Goal: Task Accomplishment & Management: Complete application form

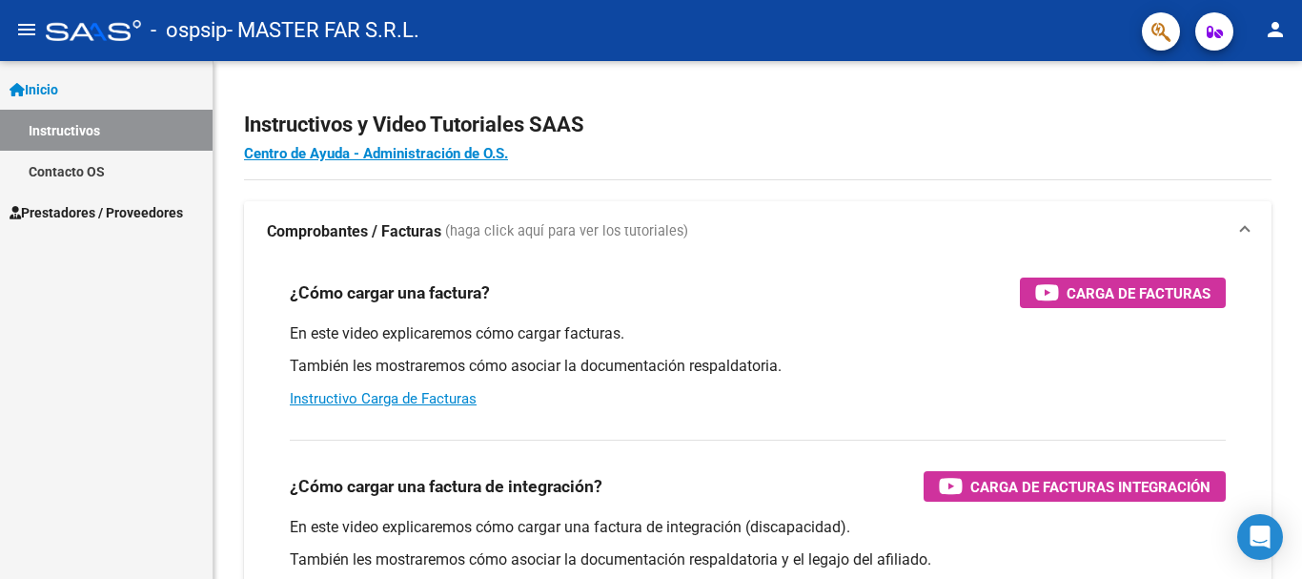
click at [143, 216] on span "Prestadores / Proveedores" at bounding box center [97, 212] width 174 height 21
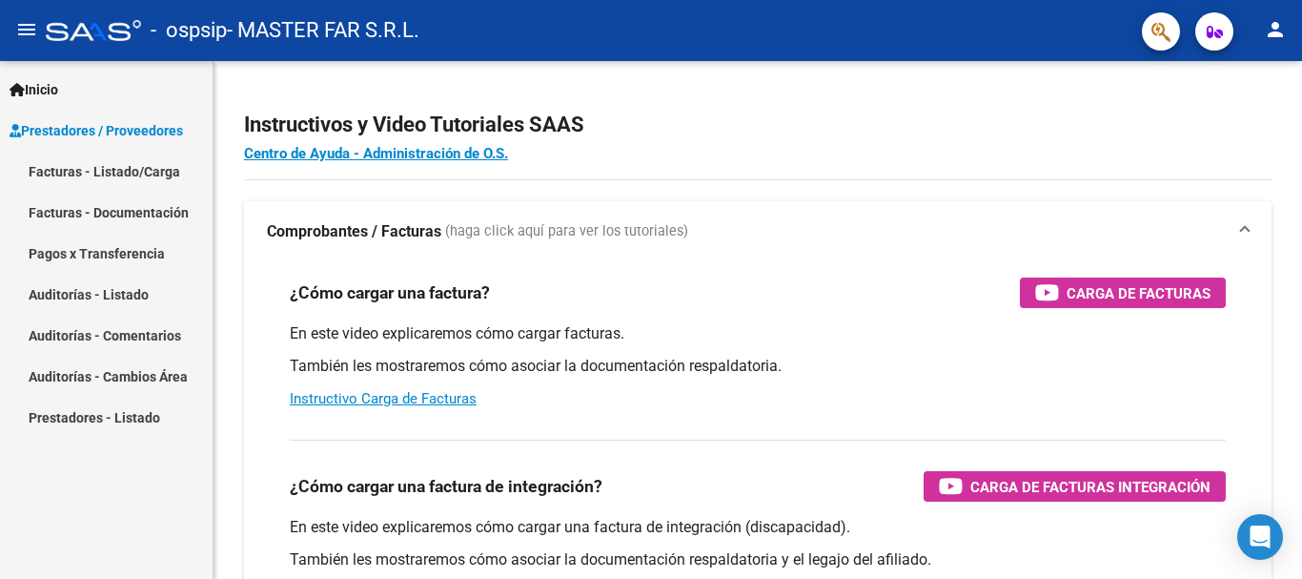
click at [119, 181] on link "Facturas - Listado/Carga" at bounding box center [106, 171] width 213 height 41
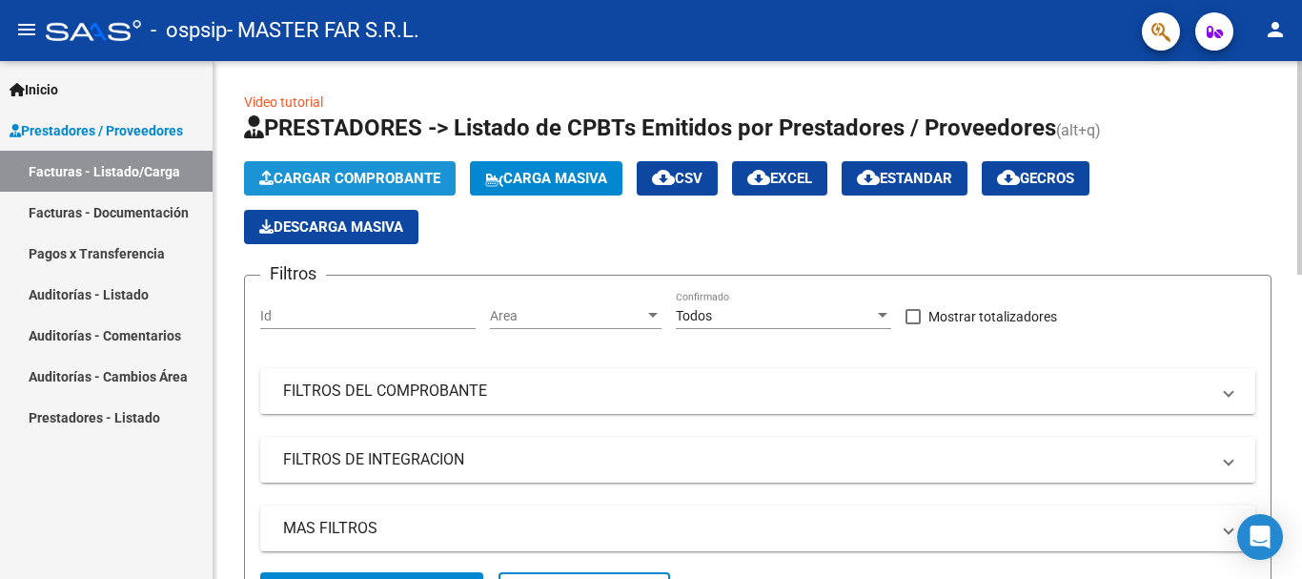
click at [342, 180] on span "Cargar Comprobante" at bounding box center [349, 178] width 181 height 17
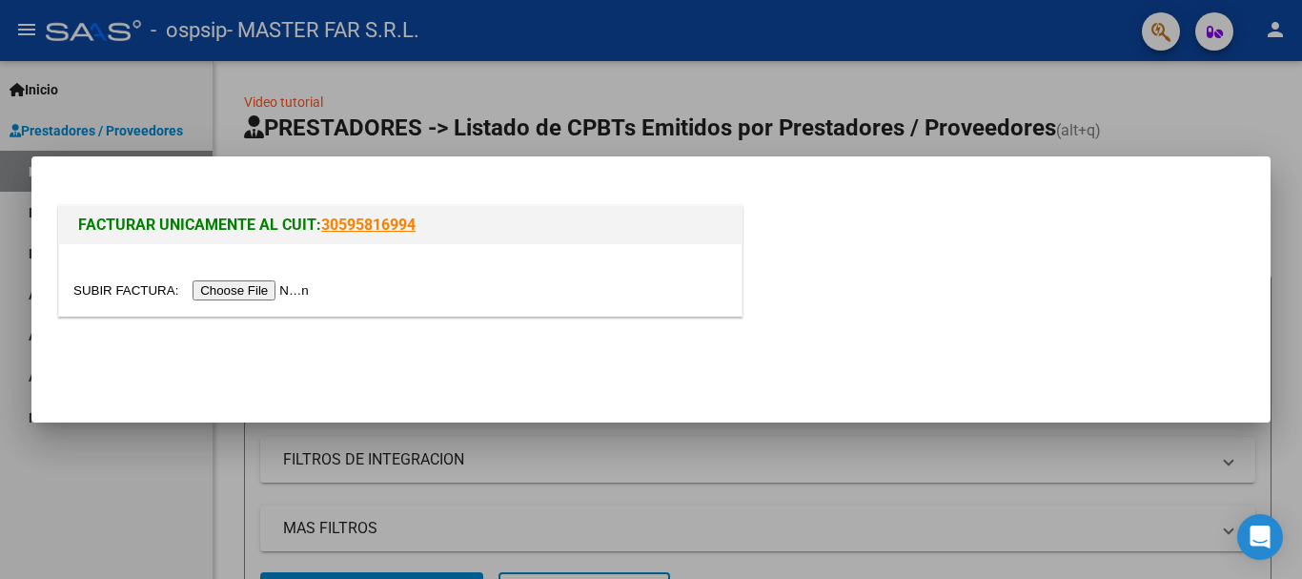
click at [259, 297] on input "file" at bounding box center [193, 290] width 241 height 20
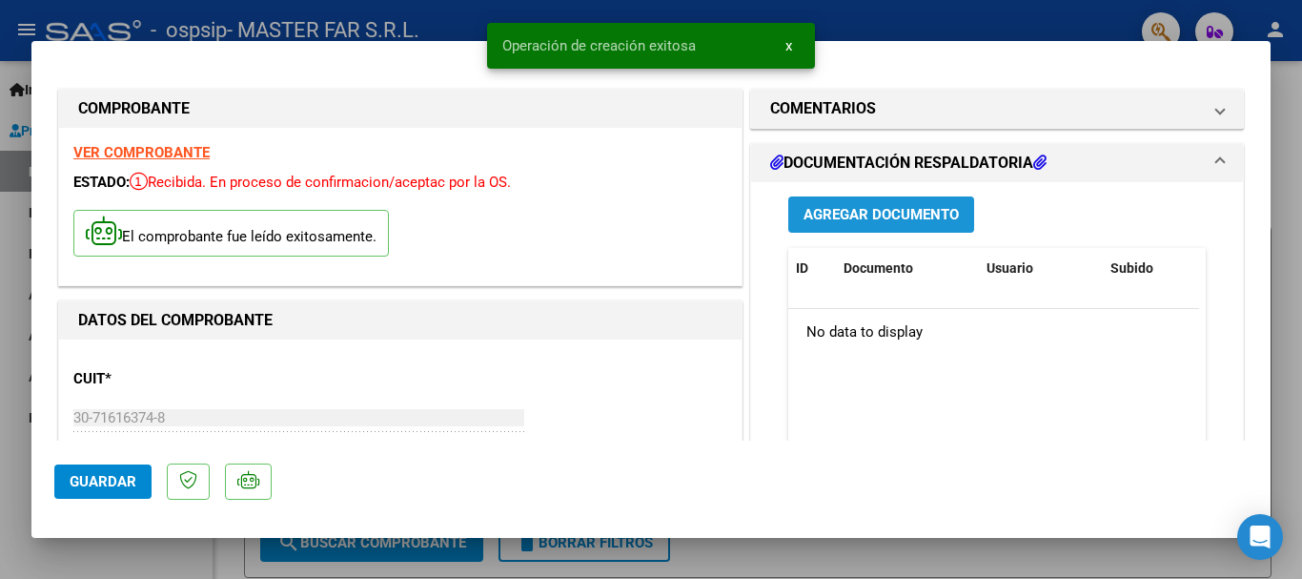
click at [918, 209] on span "Agregar Documento" at bounding box center [881, 215] width 155 height 17
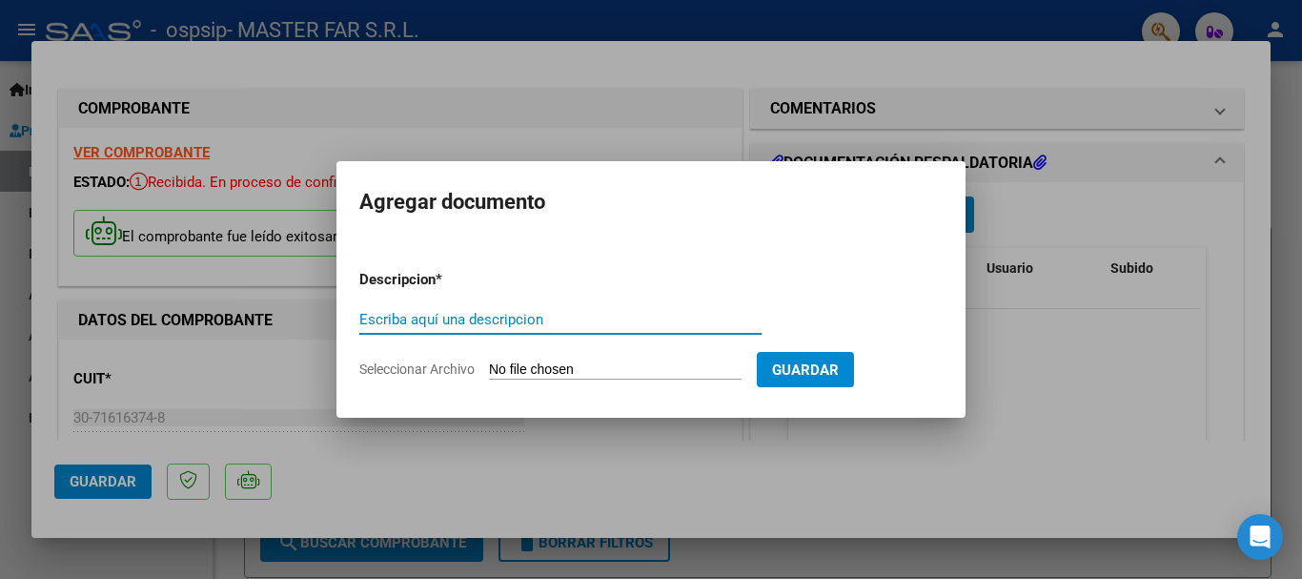
click at [525, 324] on input "Escriba aquí una descripcion" at bounding box center [560, 319] width 402 height 17
paste input "EXPEDIENTE FC-140-SEGURIDAD"
click at [489, 320] on input "EXPEDIENTE FC-140-SEGURIDAD" at bounding box center [560, 319] width 402 height 17
type input "EXPEDIENTE FC-142-SEGURIDAD"
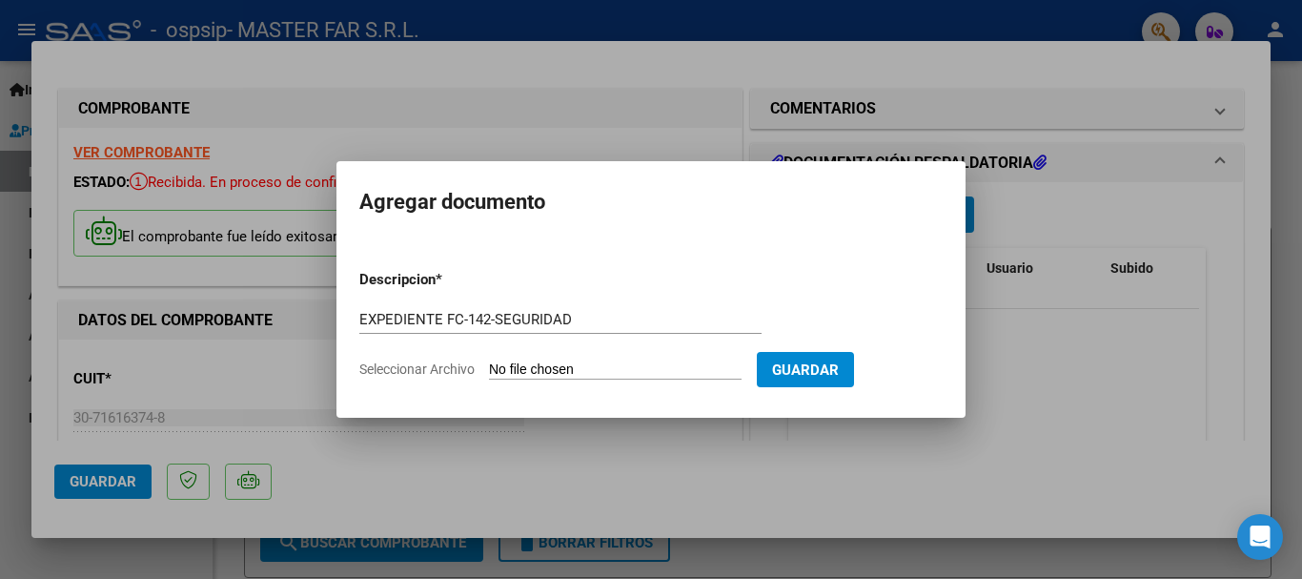
click at [584, 367] on input "Seleccionar Archivo" at bounding box center [615, 370] width 253 height 18
type input "C:\fakepath\EXPEDIENTE FC-142-SEGURIDAD.pdf"
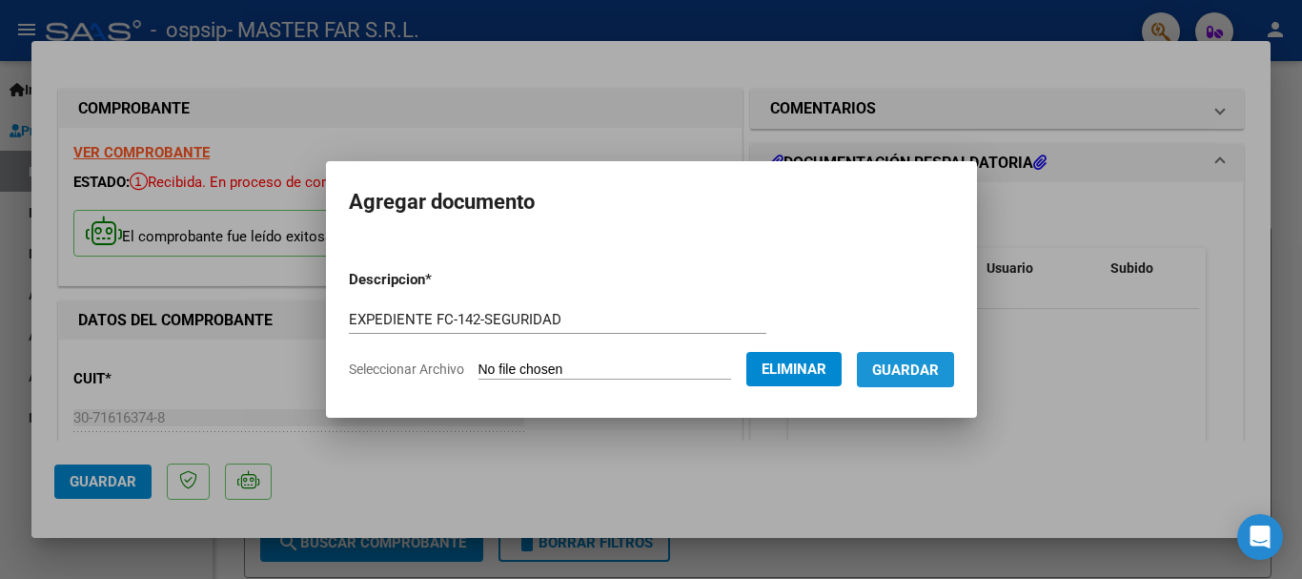
click at [921, 374] on span "Guardar" at bounding box center [905, 369] width 67 height 17
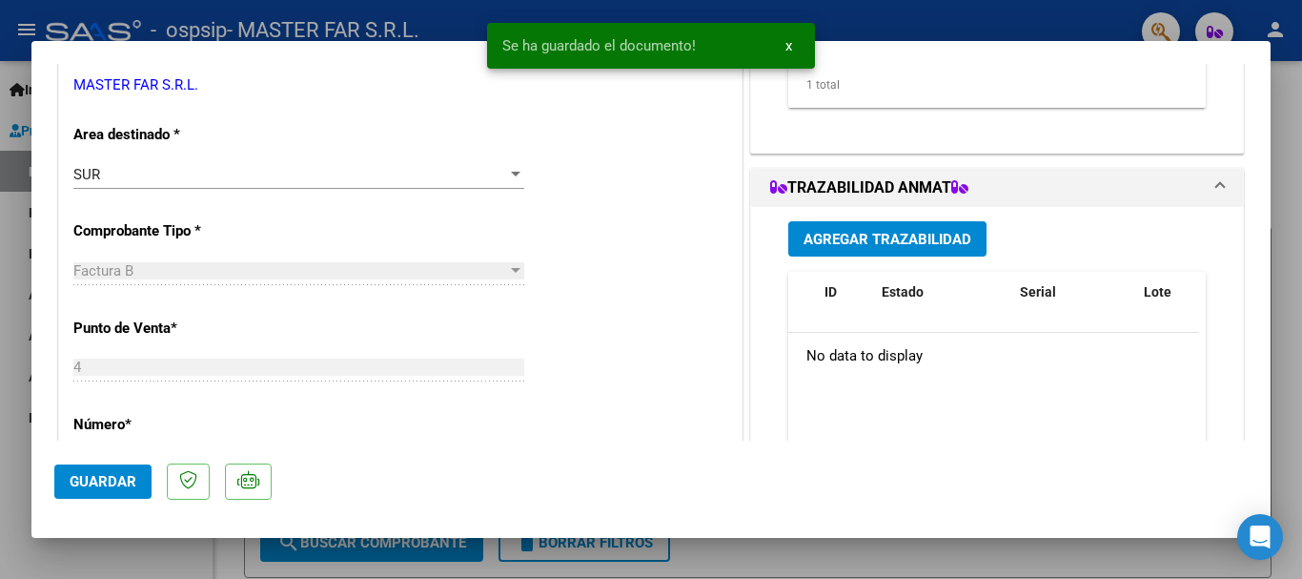
scroll to position [477, 0]
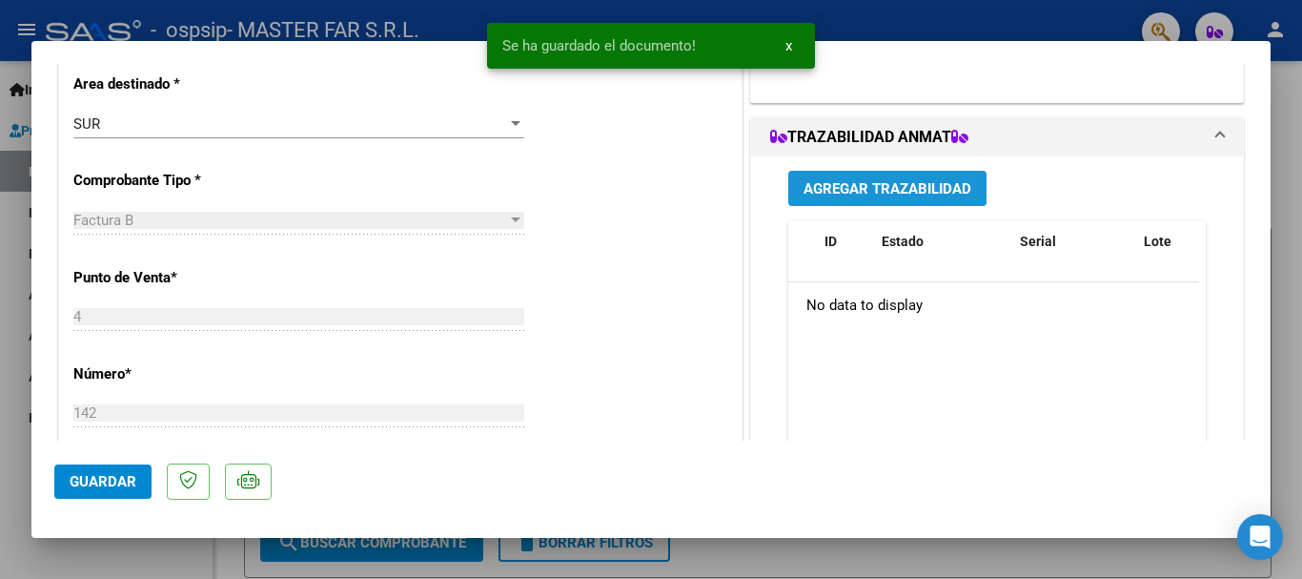
click at [871, 187] on span "Agregar Trazabilidad" at bounding box center [888, 188] width 168 height 17
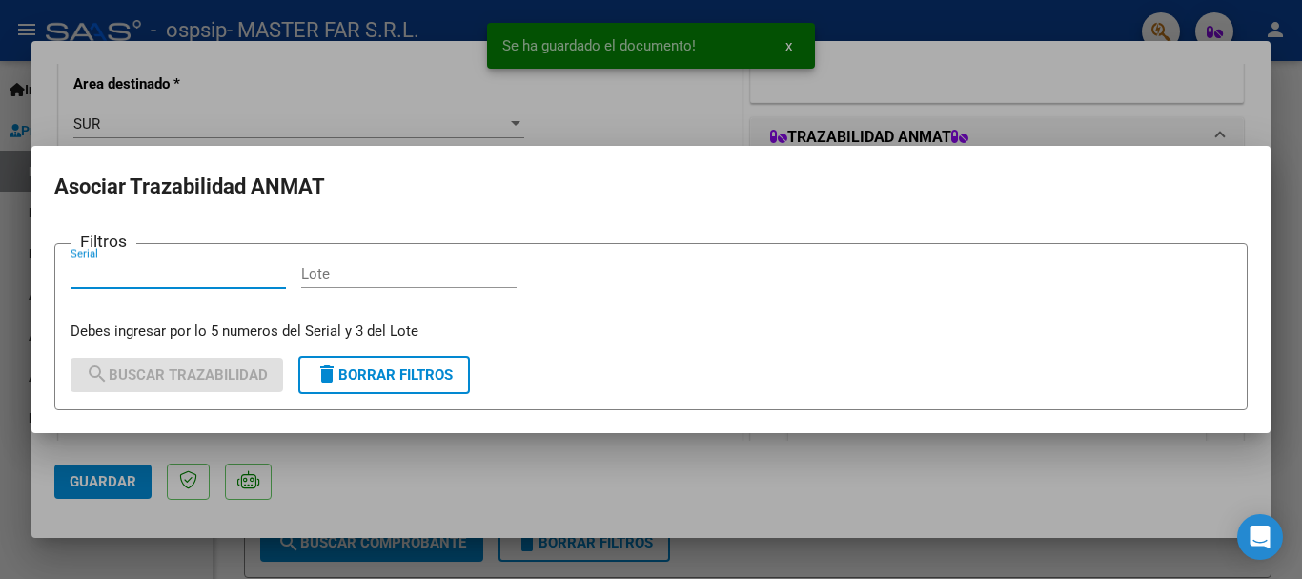
click at [118, 272] on input "Serial" at bounding box center [178, 273] width 215 height 17
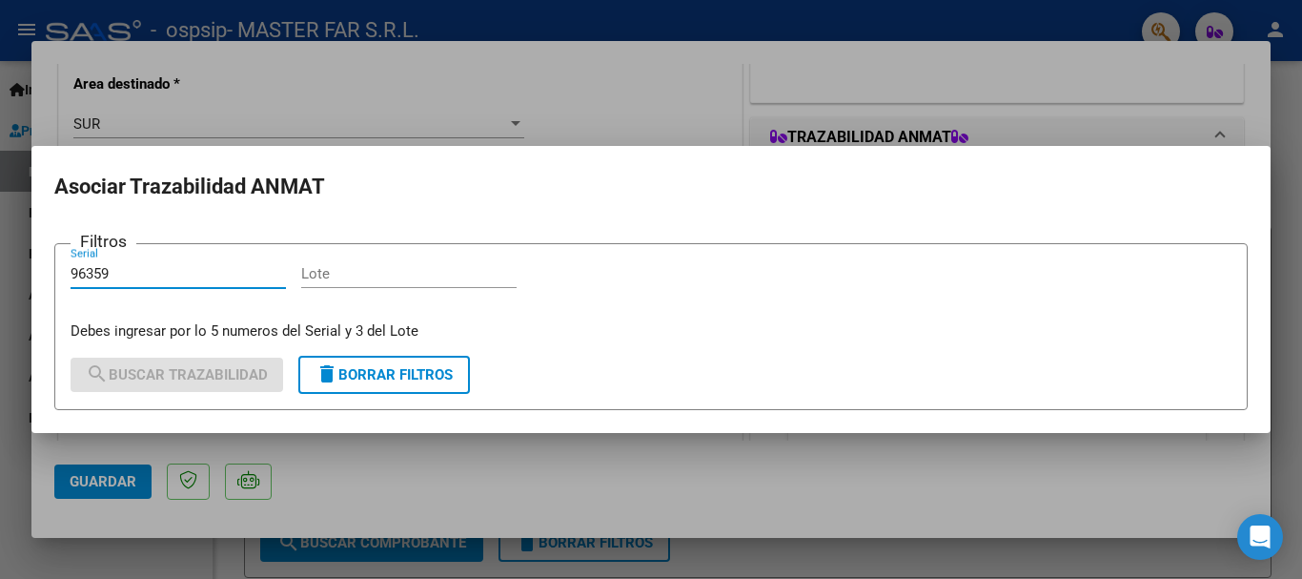
type input "96359"
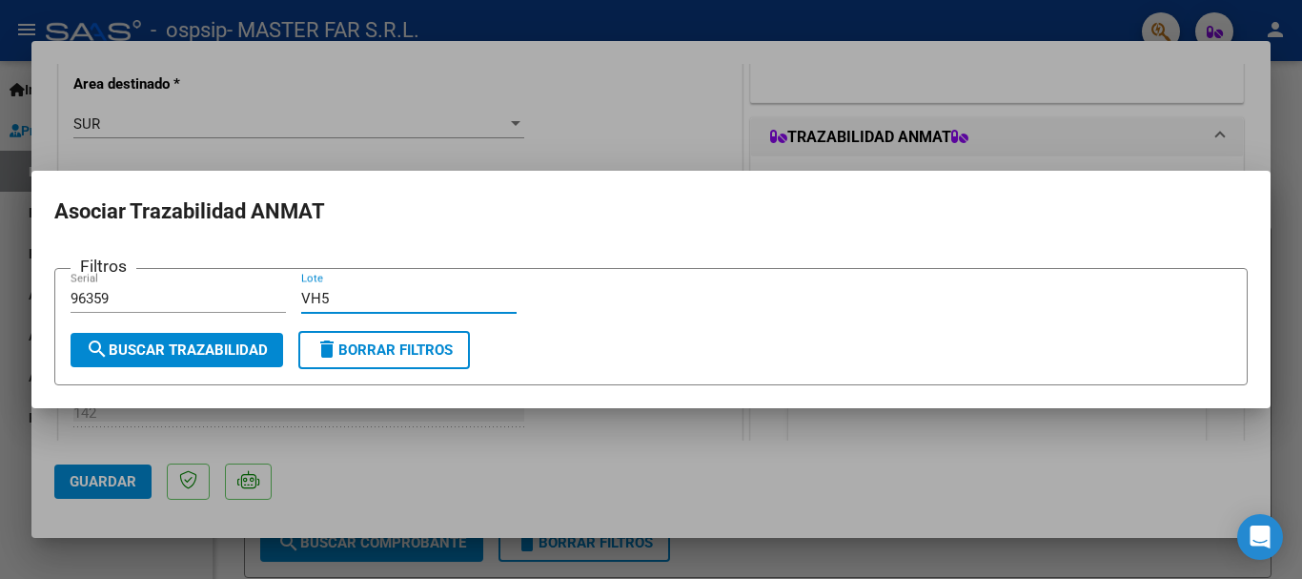
type input "VH5"
click at [230, 345] on span "search Buscar Trazabilidad" at bounding box center [177, 349] width 182 height 17
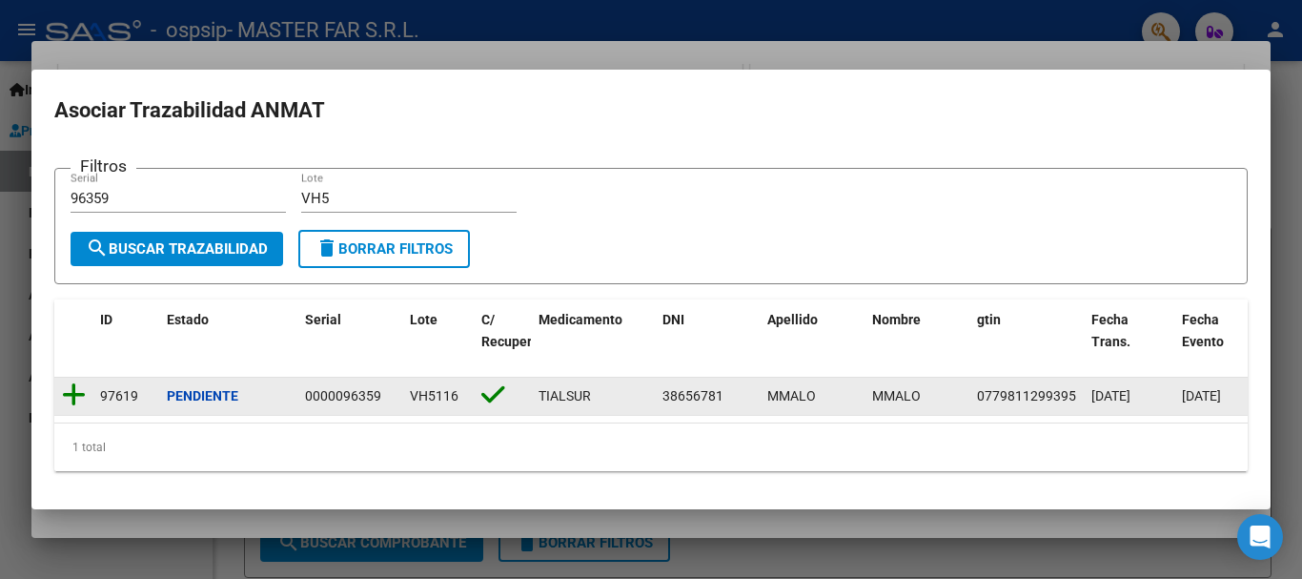
click at [71, 395] on icon at bounding box center [74, 394] width 24 height 27
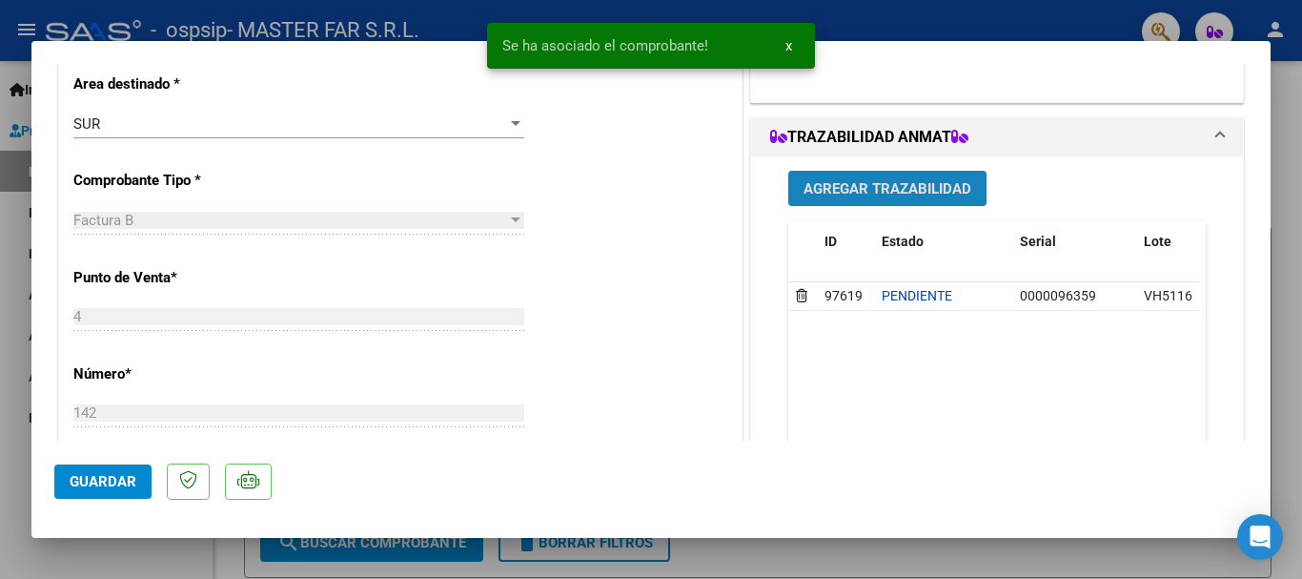
click at [900, 195] on span "Agregar Trazabilidad" at bounding box center [888, 188] width 168 height 17
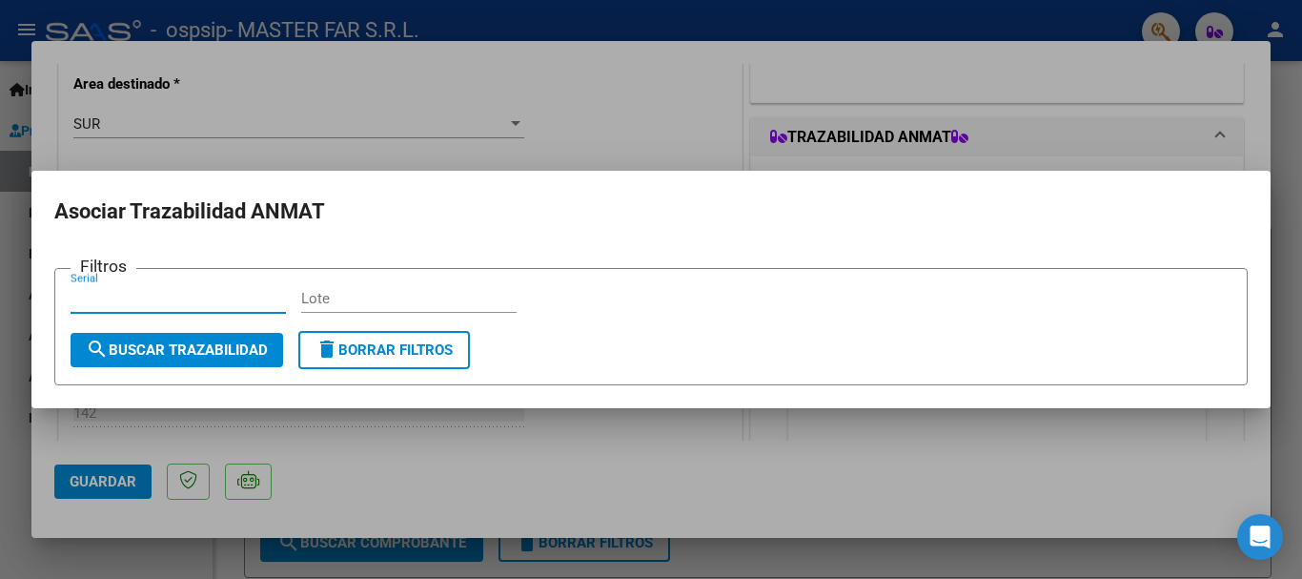
click at [239, 294] on input "Serial" at bounding box center [178, 298] width 215 height 17
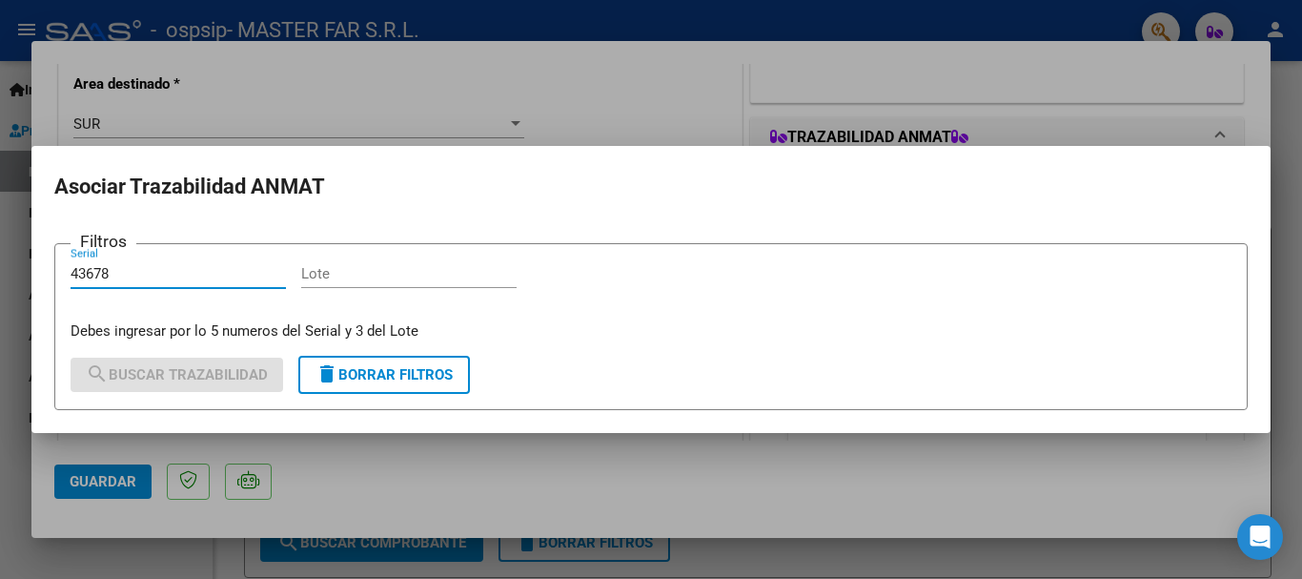
type input "43678"
click at [296, 278] on div "Filtros 43678 Serial Lote Debes ingresar por lo 5 numeros del Serial y 3 del Lo…" at bounding box center [651, 300] width 1161 height 82
click at [307, 279] on input "Lote" at bounding box center [408, 273] width 215 height 17
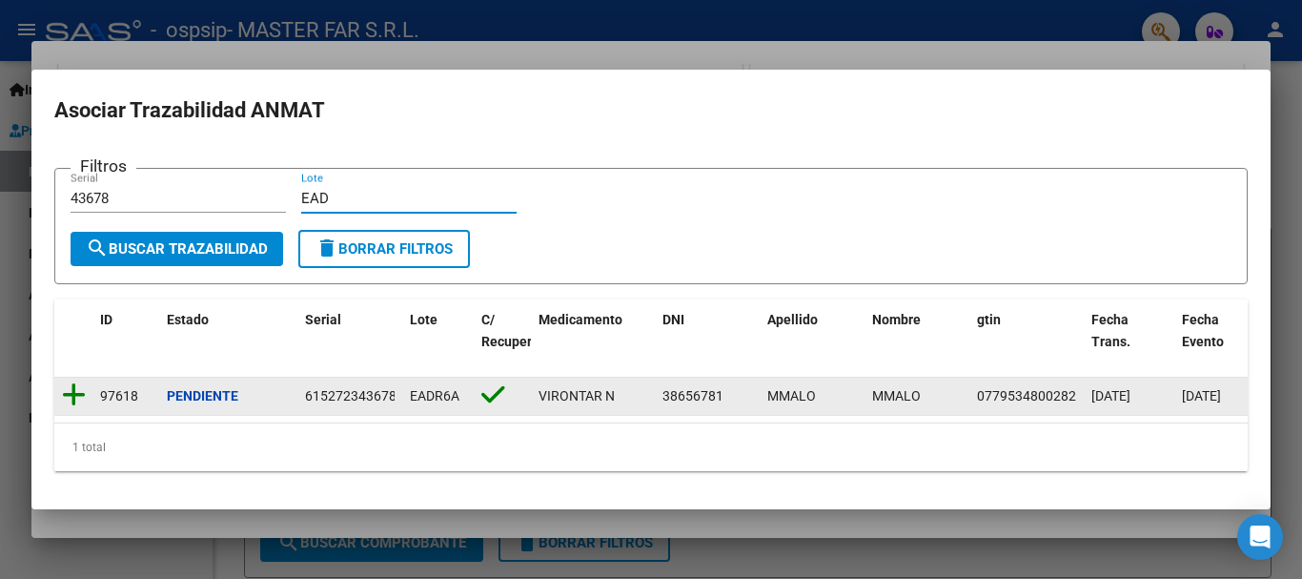
type input "EAD"
click at [73, 381] on icon at bounding box center [74, 394] width 24 height 27
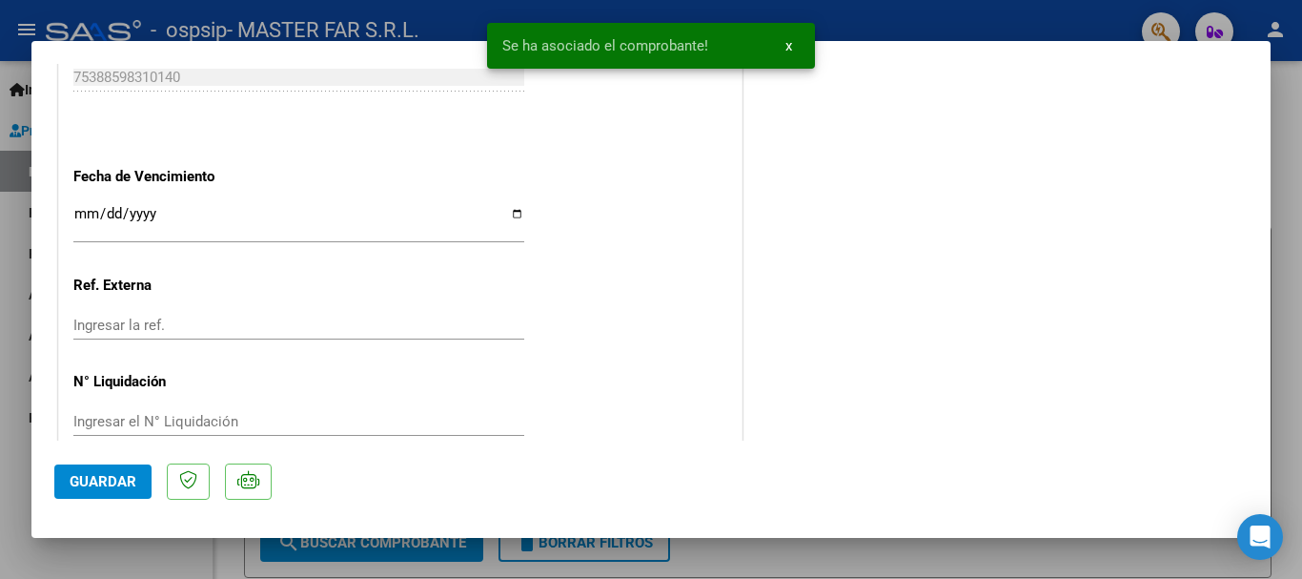
scroll to position [1144, 0]
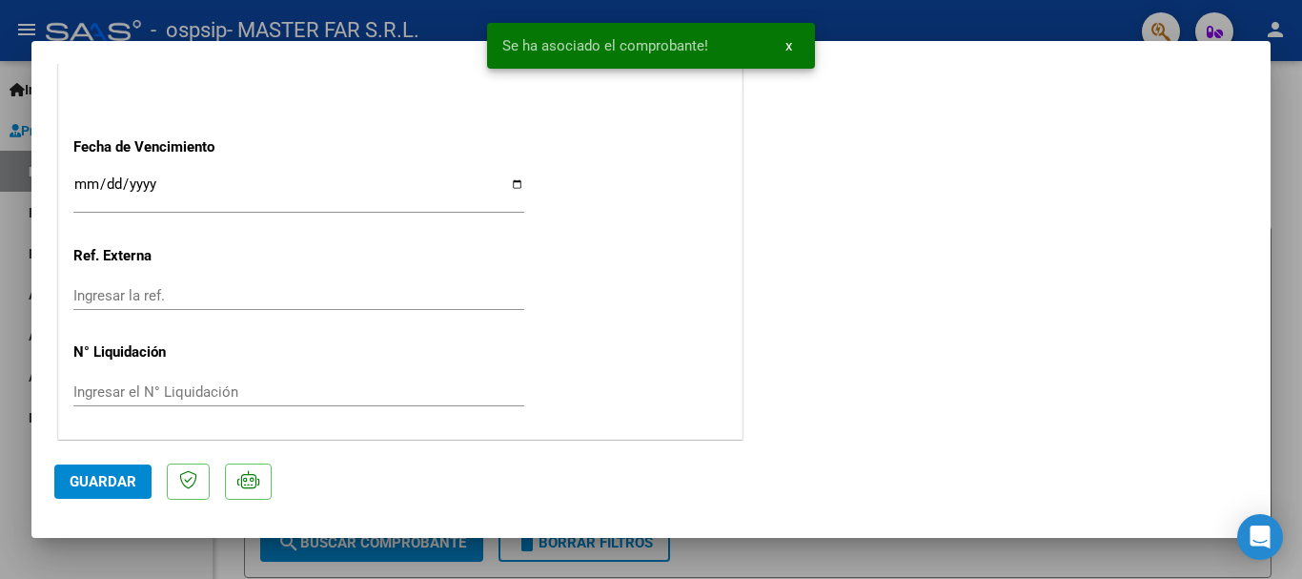
click at [368, 205] on input "Ingresar la fecha" at bounding box center [298, 191] width 451 height 31
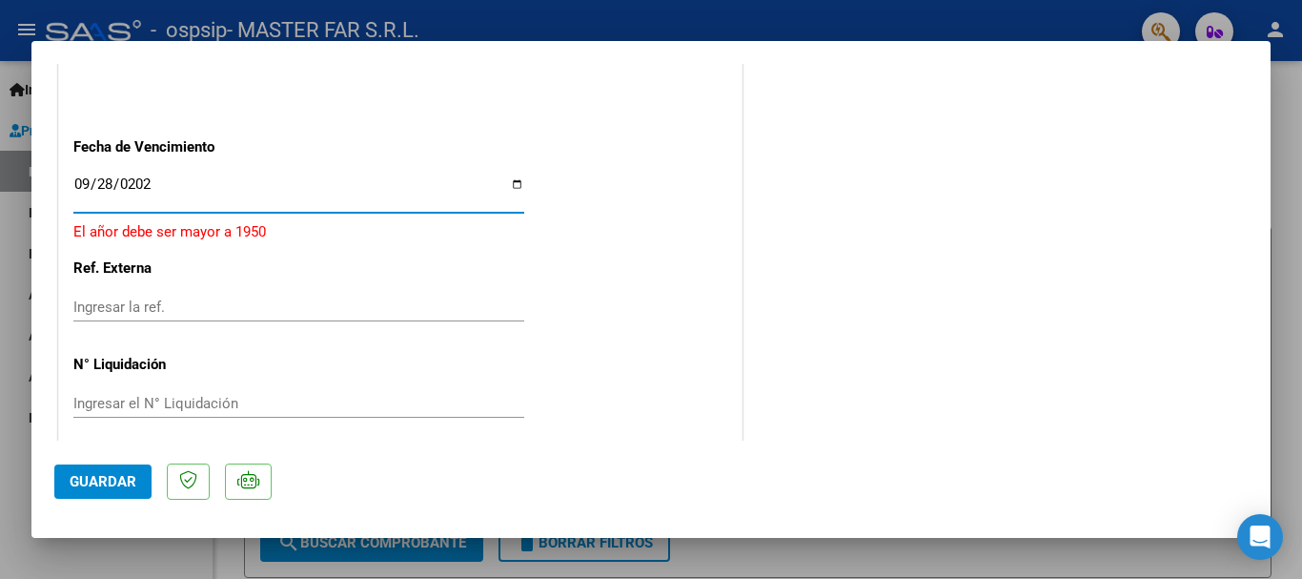
type input "2025-09-28"
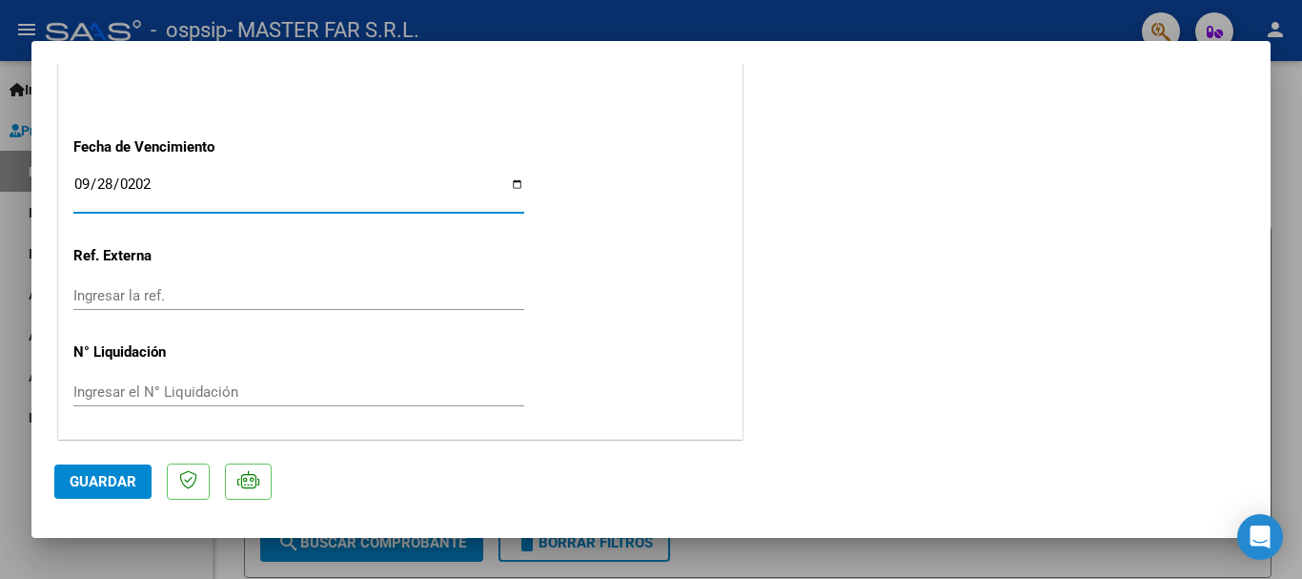
click at [86, 485] on span "Guardar" at bounding box center [103, 481] width 67 height 17
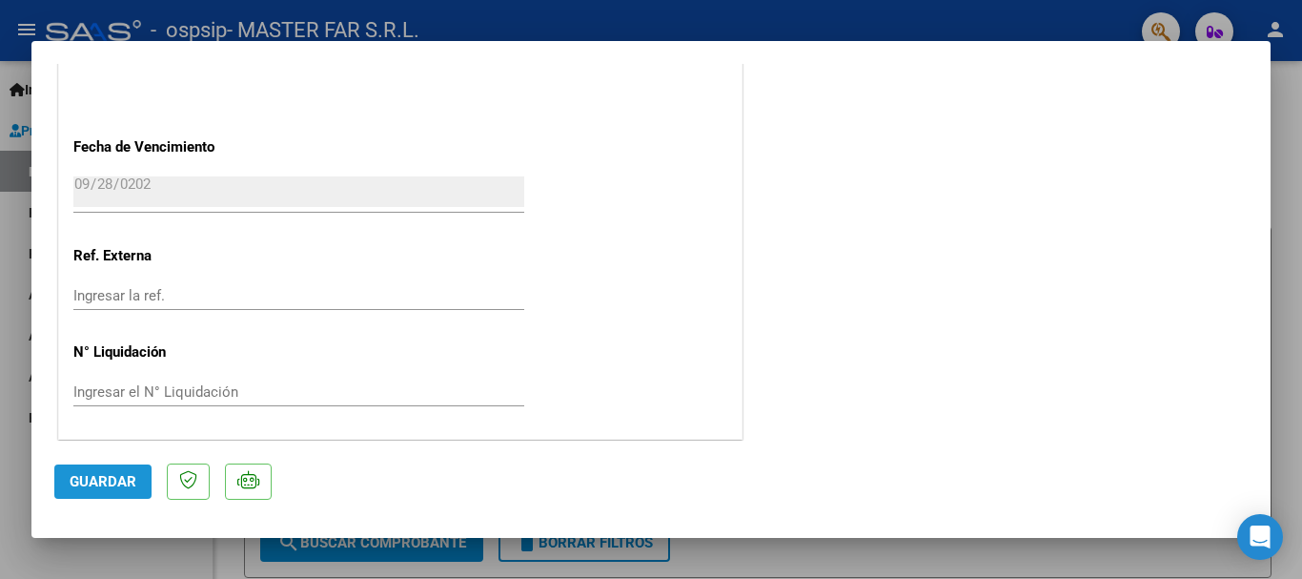
click at [103, 471] on button "Guardar" at bounding box center [102, 481] width 97 height 34
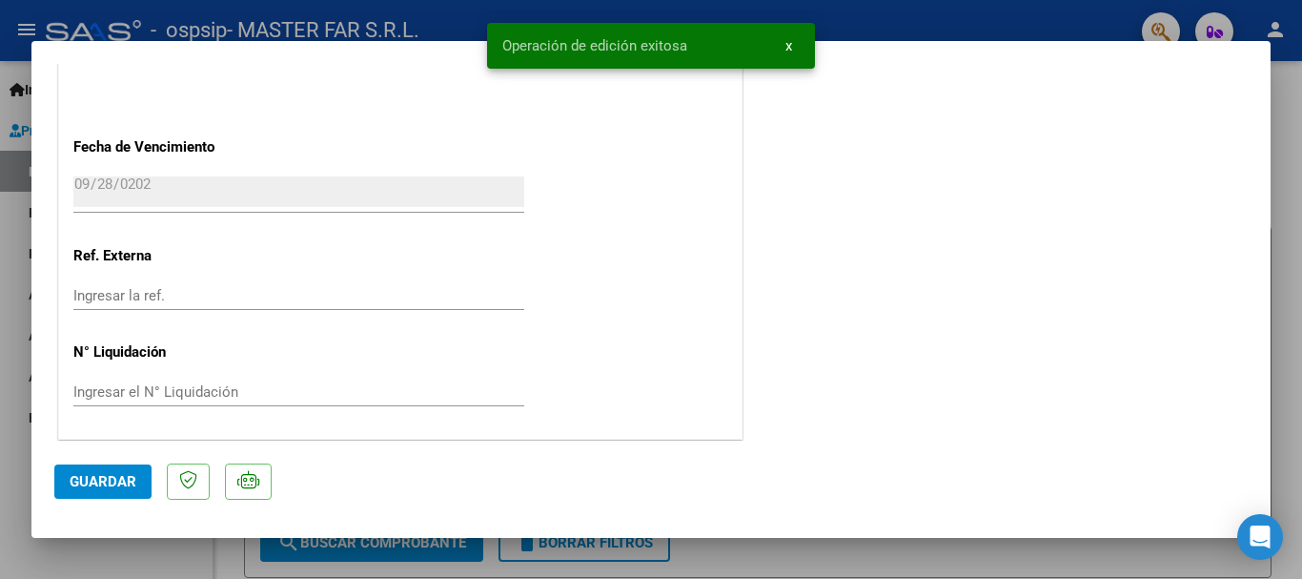
click at [1281, 195] on div at bounding box center [651, 289] width 1302 height 579
type input "$ 0,00"
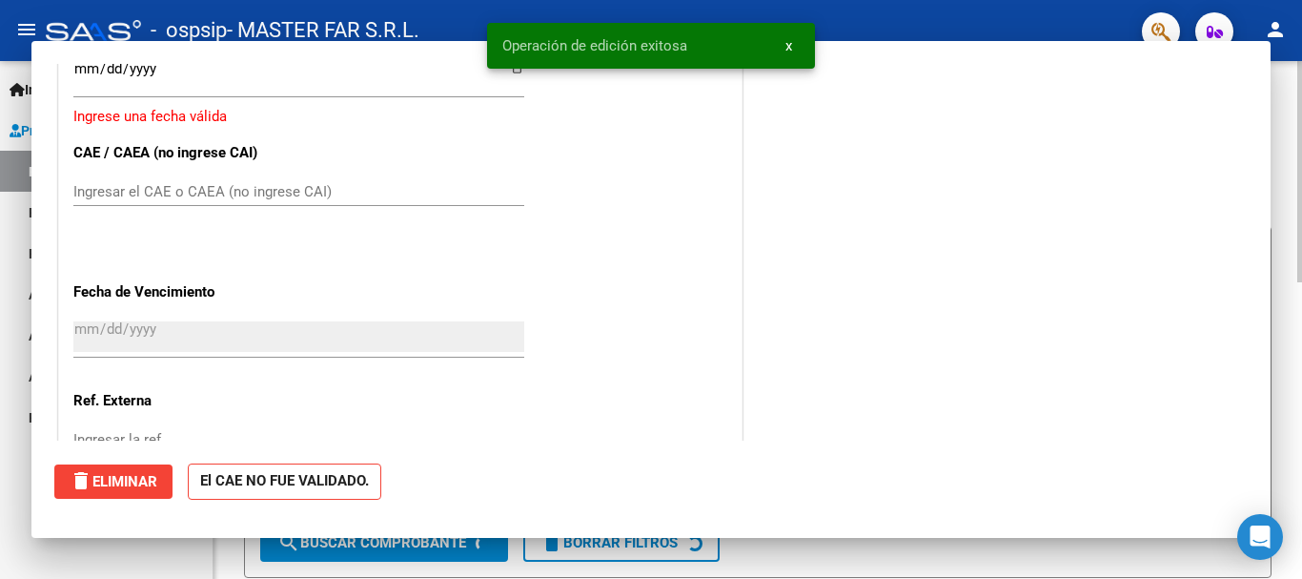
scroll to position [1288, 0]
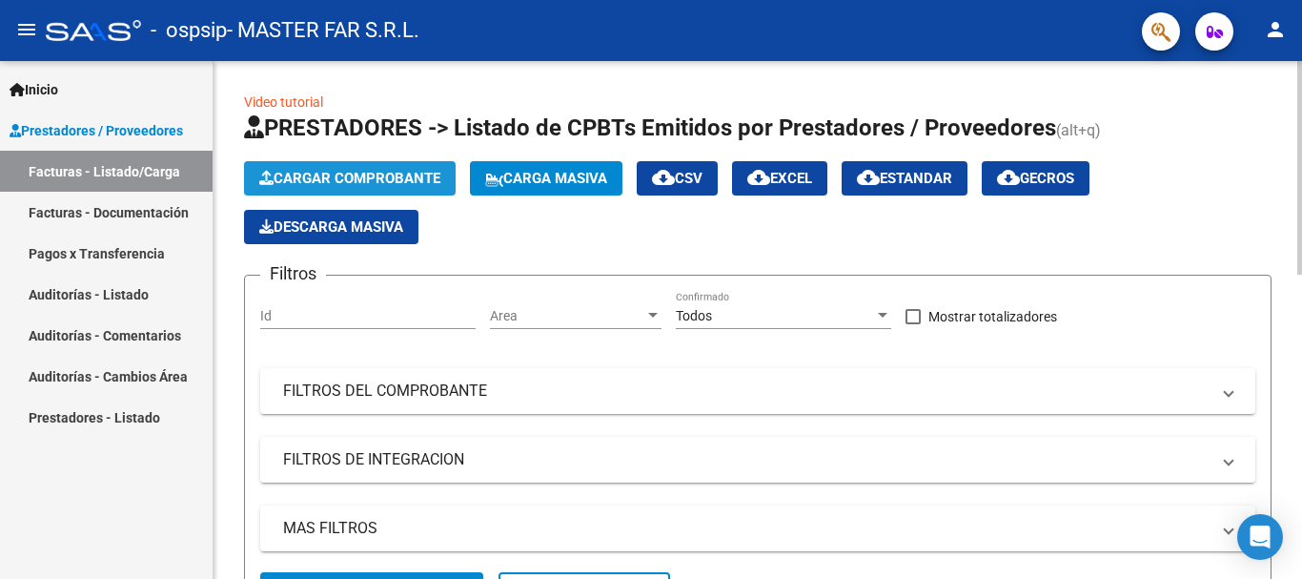
click at [398, 179] on span "Cargar Comprobante" at bounding box center [349, 178] width 181 height 17
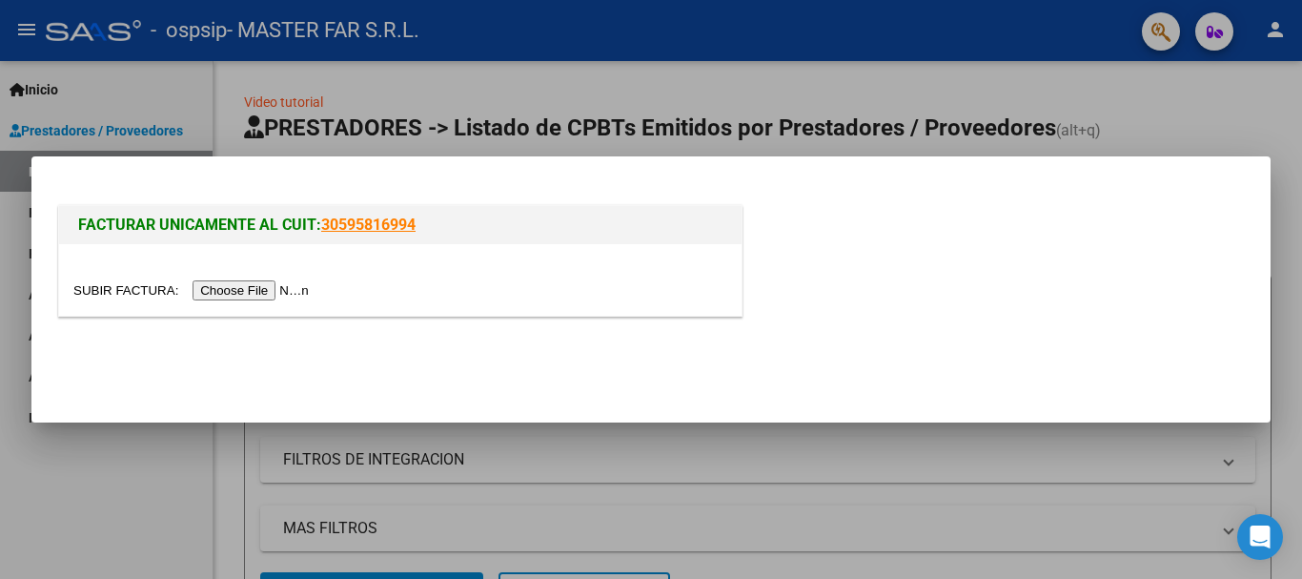
click at [289, 287] on input "file" at bounding box center [193, 290] width 241 height 20
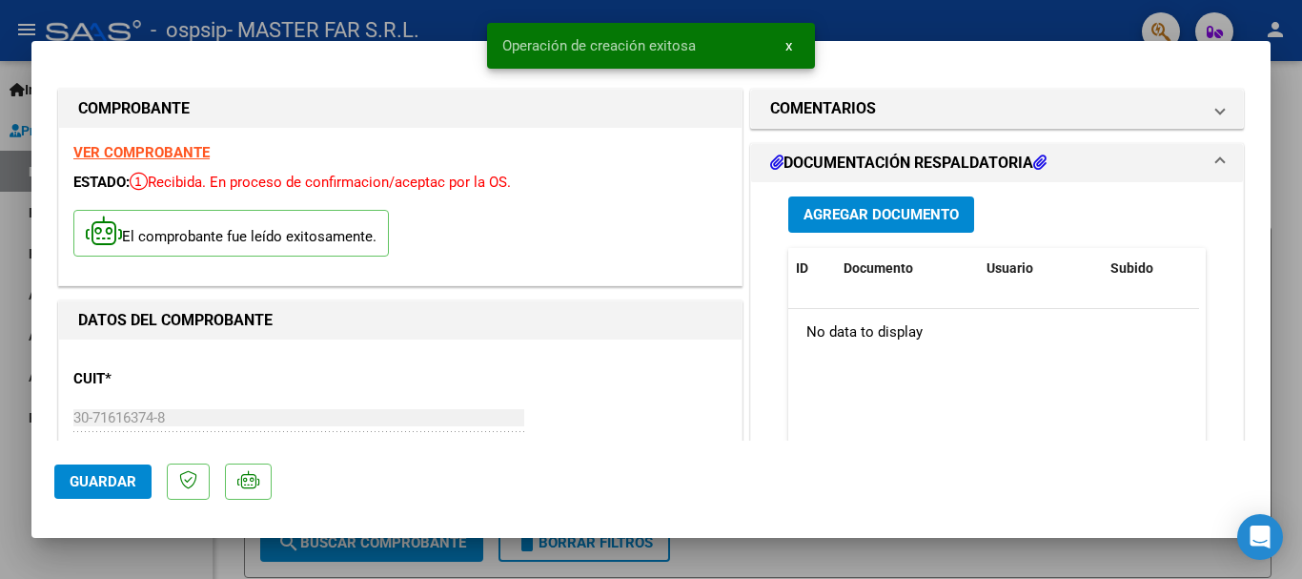
click at [886, 215] on span "Agregar Documento" at bounding box center [881, 215] width 155 height 17
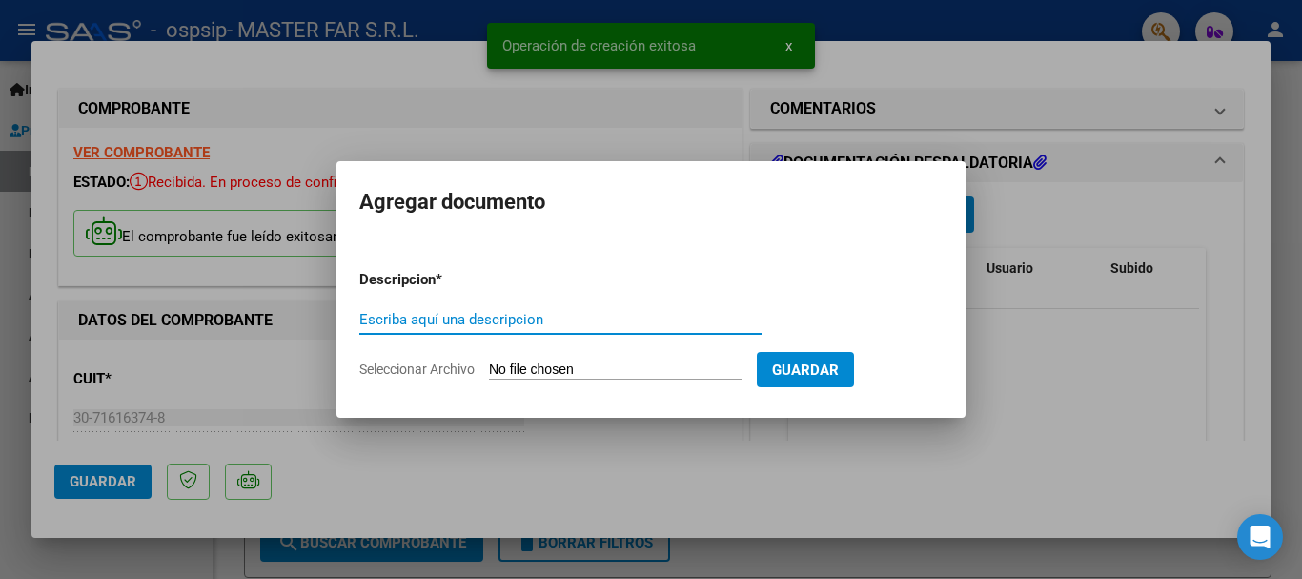
click at [644, 313] on input "Escriba aquí una descripcion" at bounding box center [560, 319] width 402 height 17
paste input "EXPEDIENTE FC-140-SEGURIDAD"
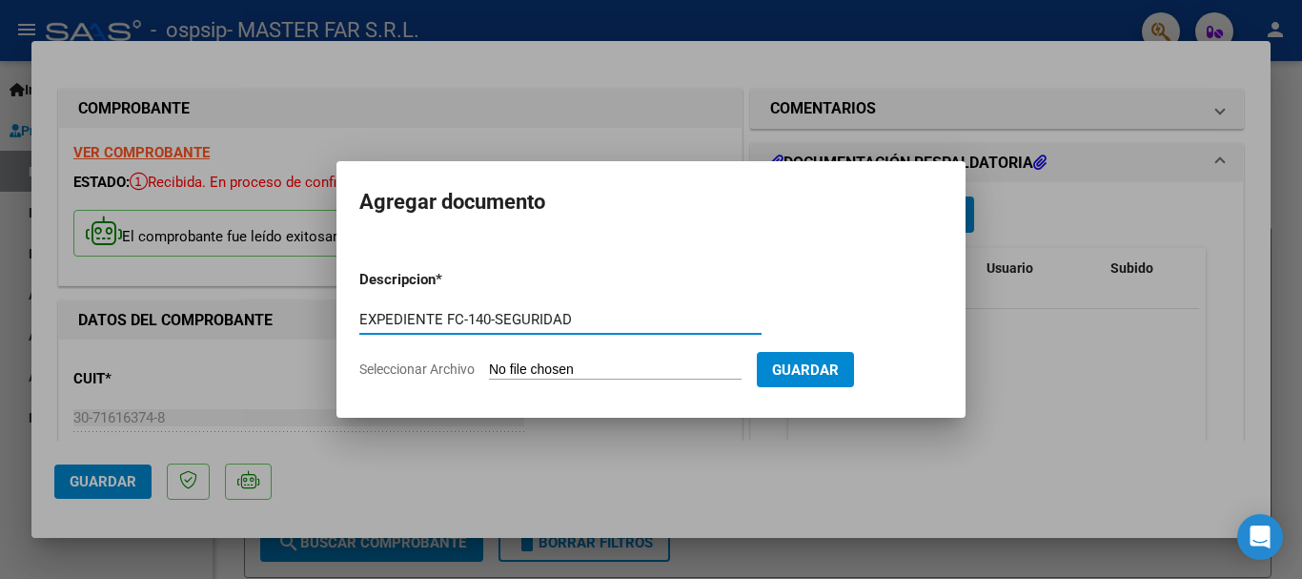
click at [487, 323] on input "EXPEDIENTE FC-140-SEGURIDAD" at bounding box center [560, 319] width 402 height 17
type input "EXPEDIENTE FC-143-SEGURIDAD"
click at [522, 363] on input "Seleccionar Archivo" at bounding box center [615, 370] width 253 height 18
type input "C:\fakepath\EXPEDIENTE FC-143-SEGURIDAD.pdf"
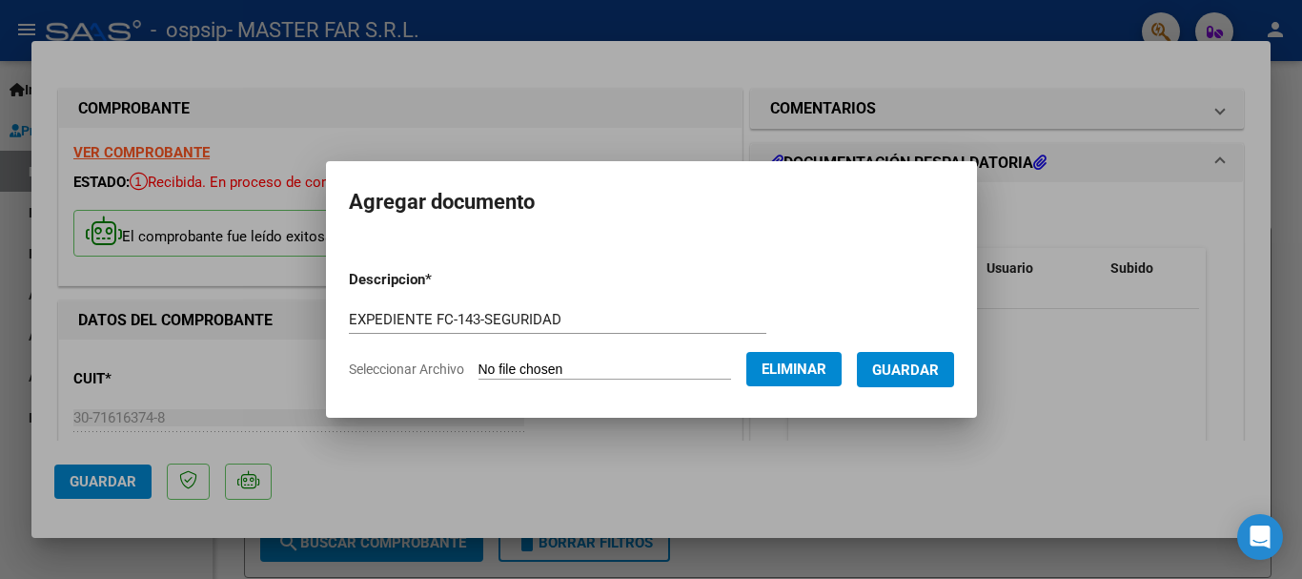
click at [879, 374] on button "Guardar" at bounding box center [905, 369] width 97 height 35
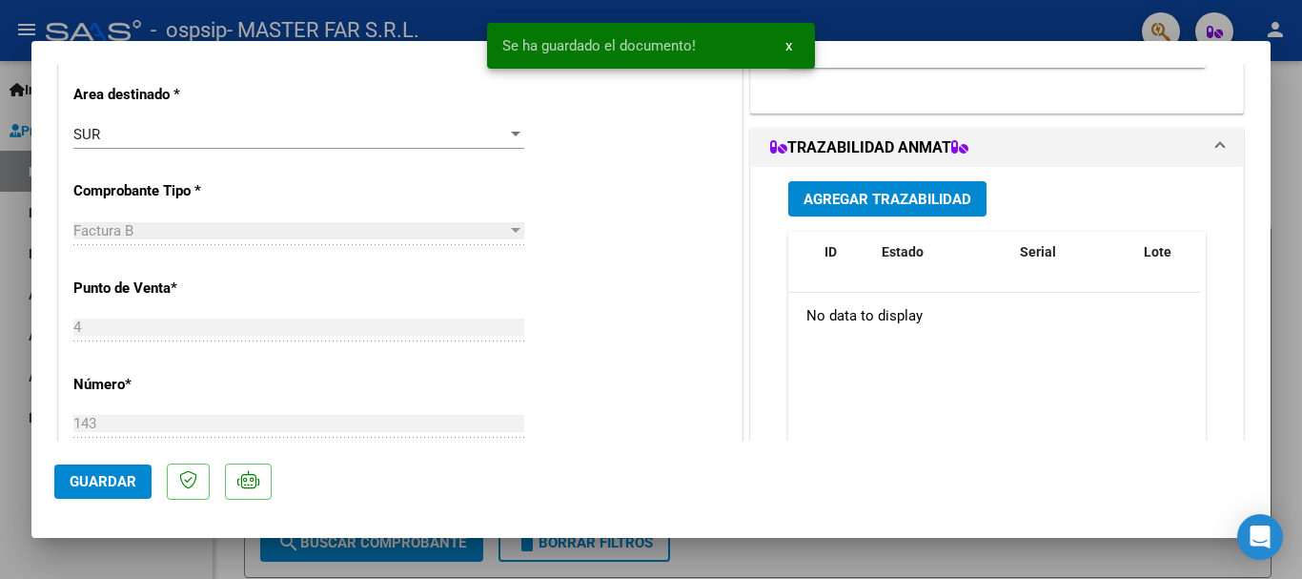
scroll to position [477, 0]
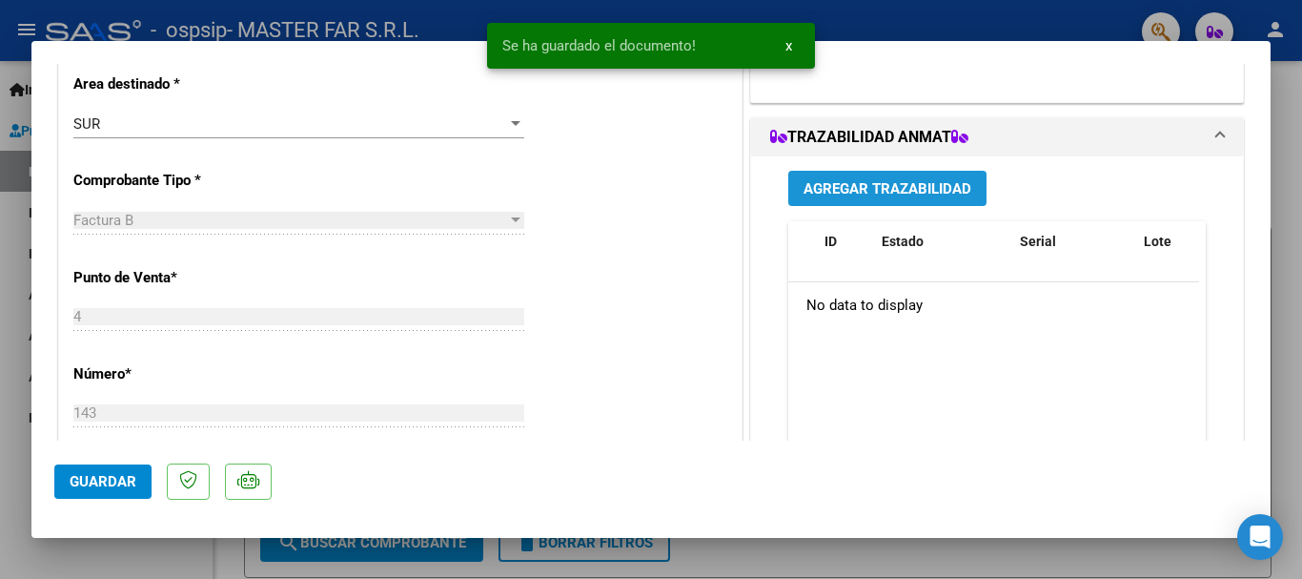
click at [878, 183] on span "Agregar Trazabilidad" at bounding box center [888, 188] width 168 height 17
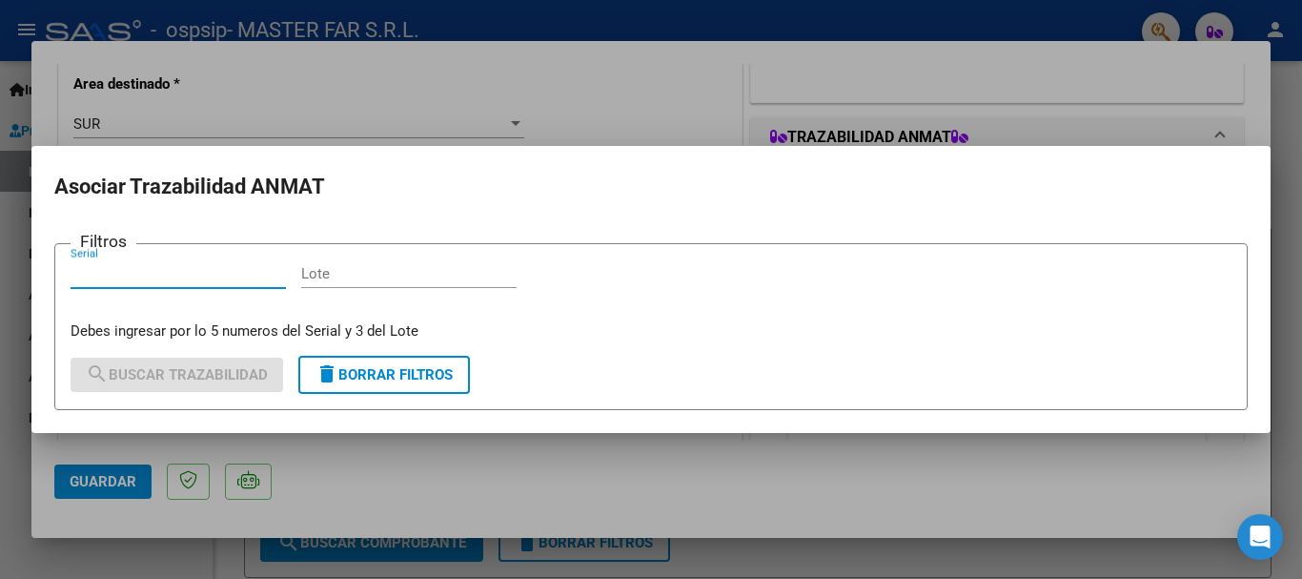
click at [197, 272] on input "Serial" at bounding box center [178, 273] width 215 height 17
type input "72291"
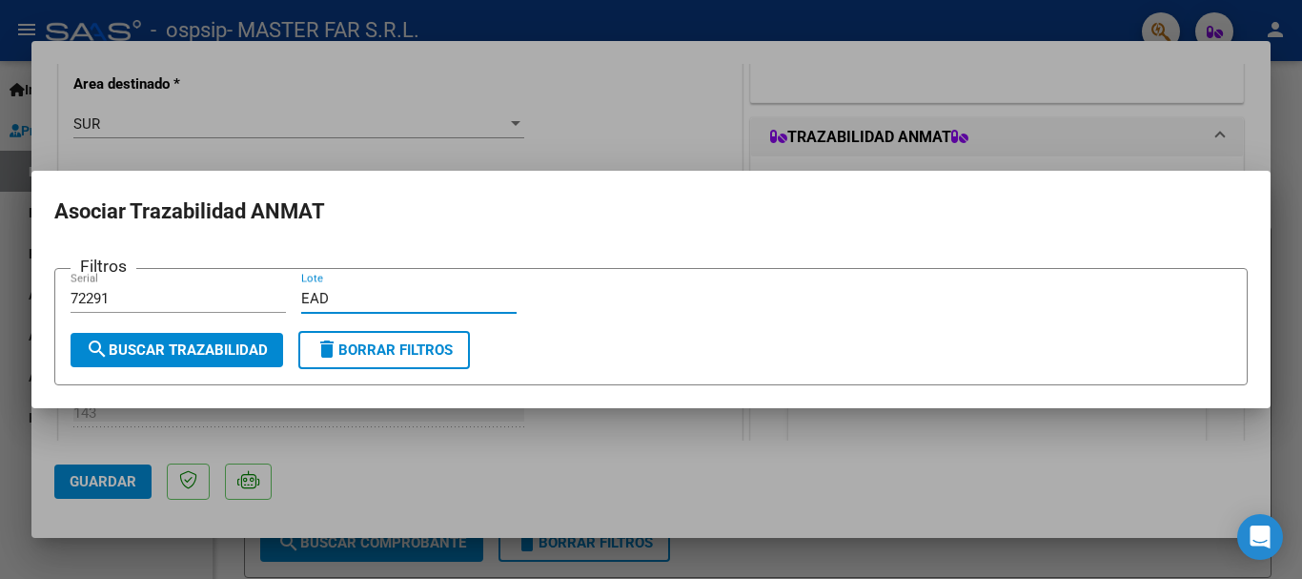
type input "EAD"
click at [226, 355] on span "search Buscar Trazabilidad" at bounding box center [177, 349] width 182 height 17
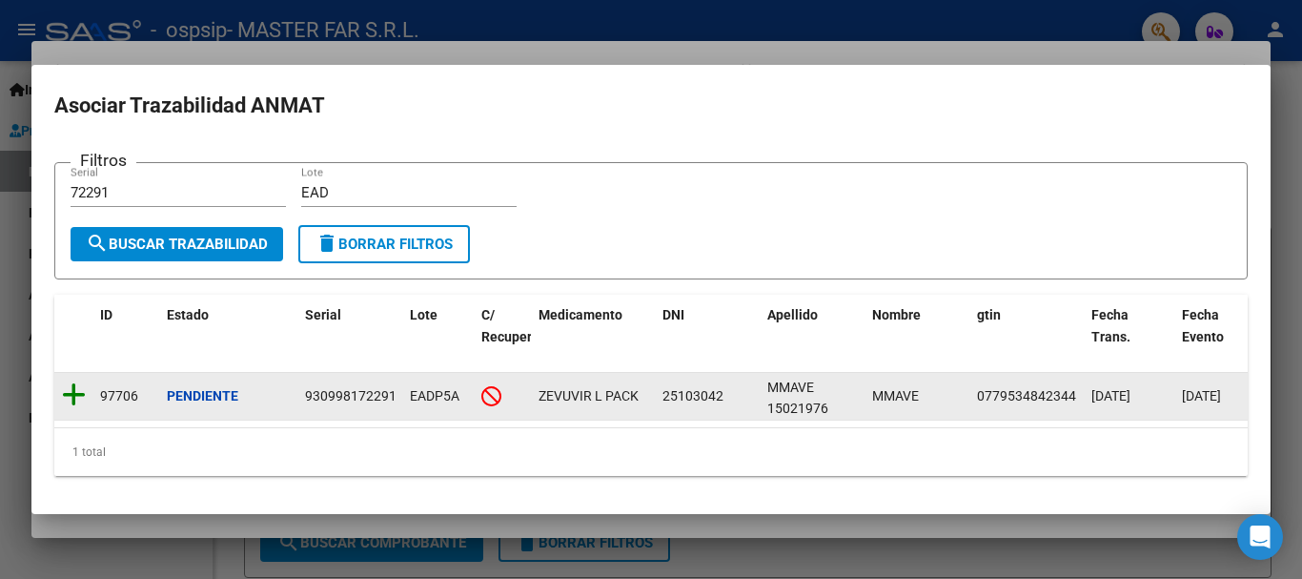
click at [74, 390] on icon at bounding box center [74, 394] width 24 height 27
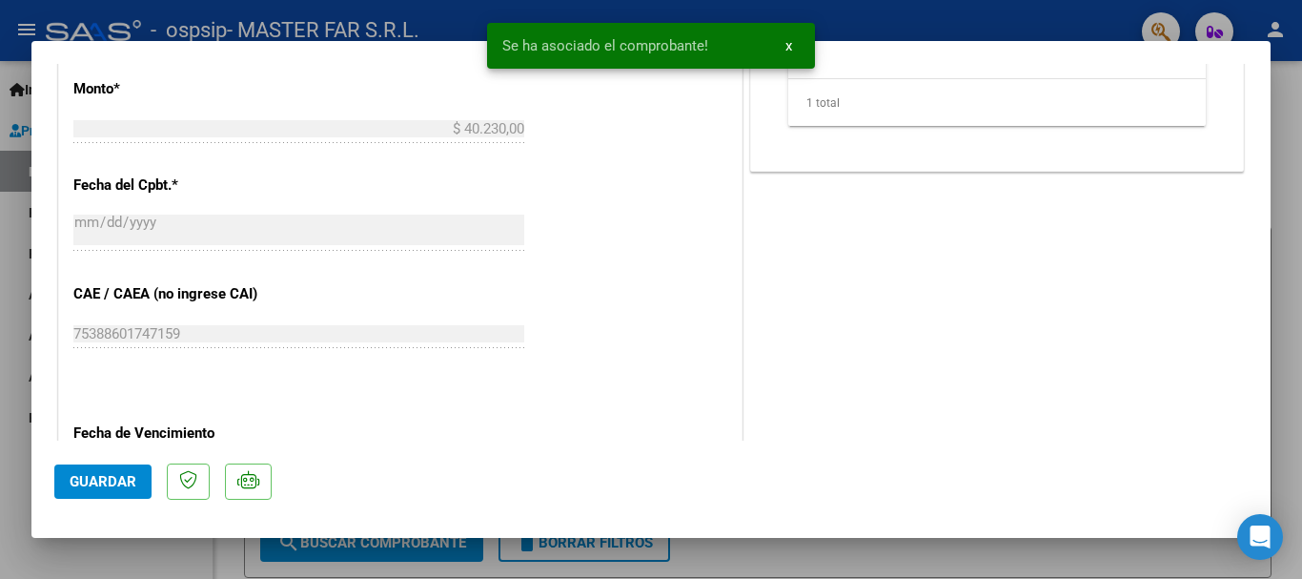
scroll to position [1049, 0]
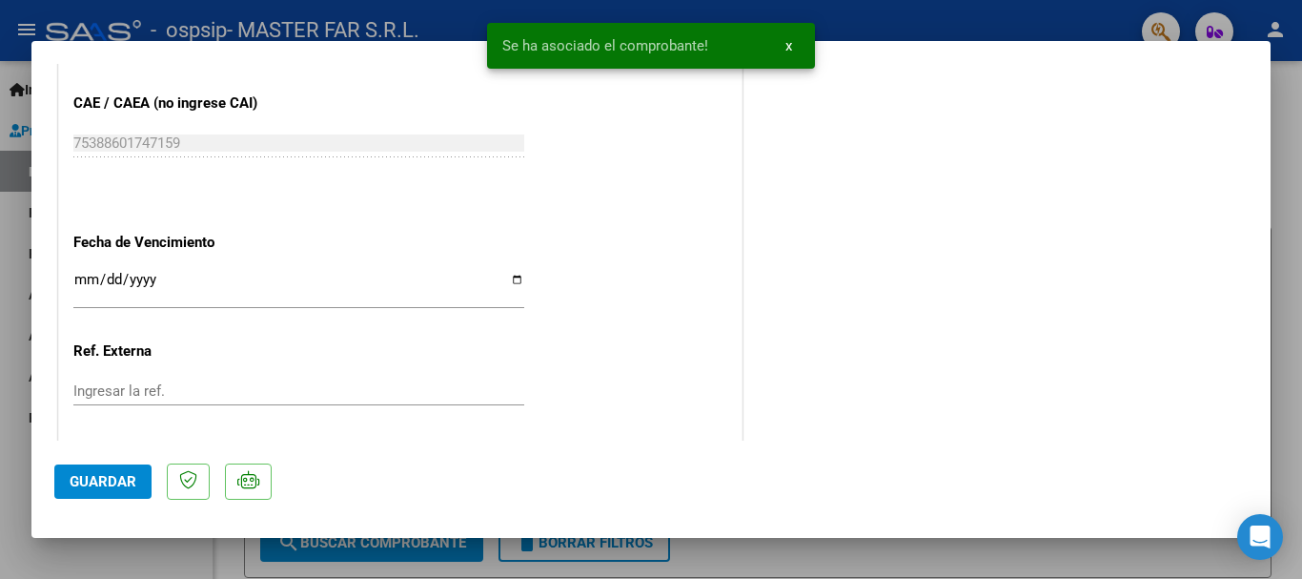
click at [177, 287] on input "Ingresar la fecha" at bounding box center [298, 287] width 451 height 31
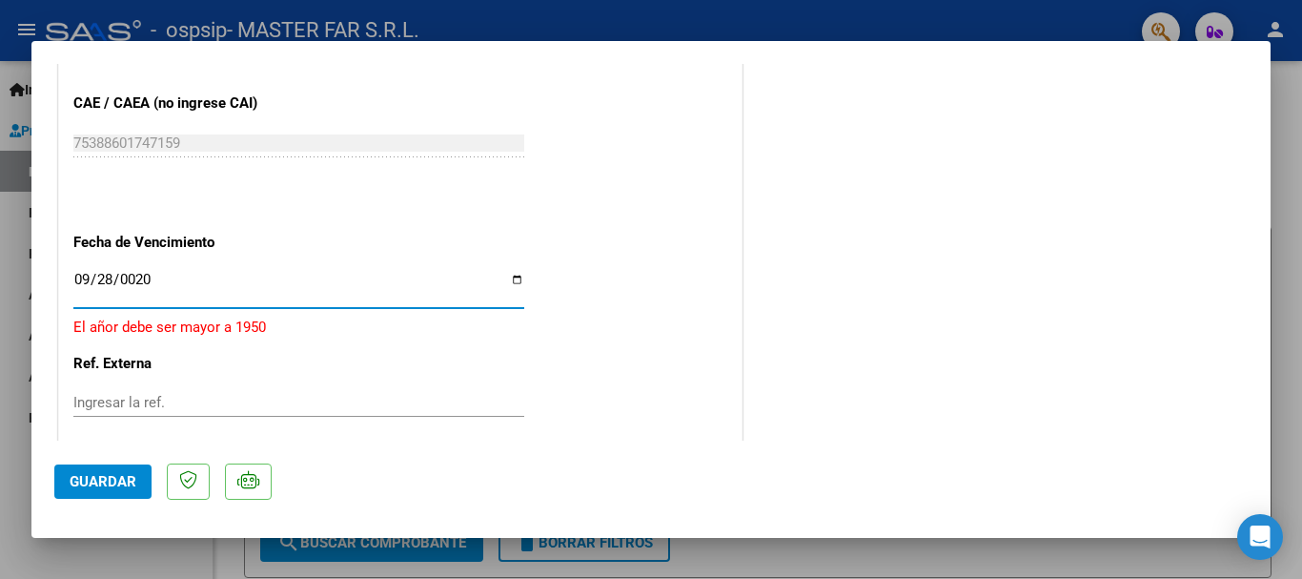
click at [177, 287] on input "0020-09-28" at bounding box center [298, 287] width 451 height 31
click at [177, 286] on input "0020-09-28" at bounding box center [298, 287] width 451 height 31
click at [180, 272] on input "0020-09-28" at bounding box center [298, 287] width 451 height 31
click at [166, 277] on input "0020-09-28" at bounding box center [298, 287] width 451 height 31
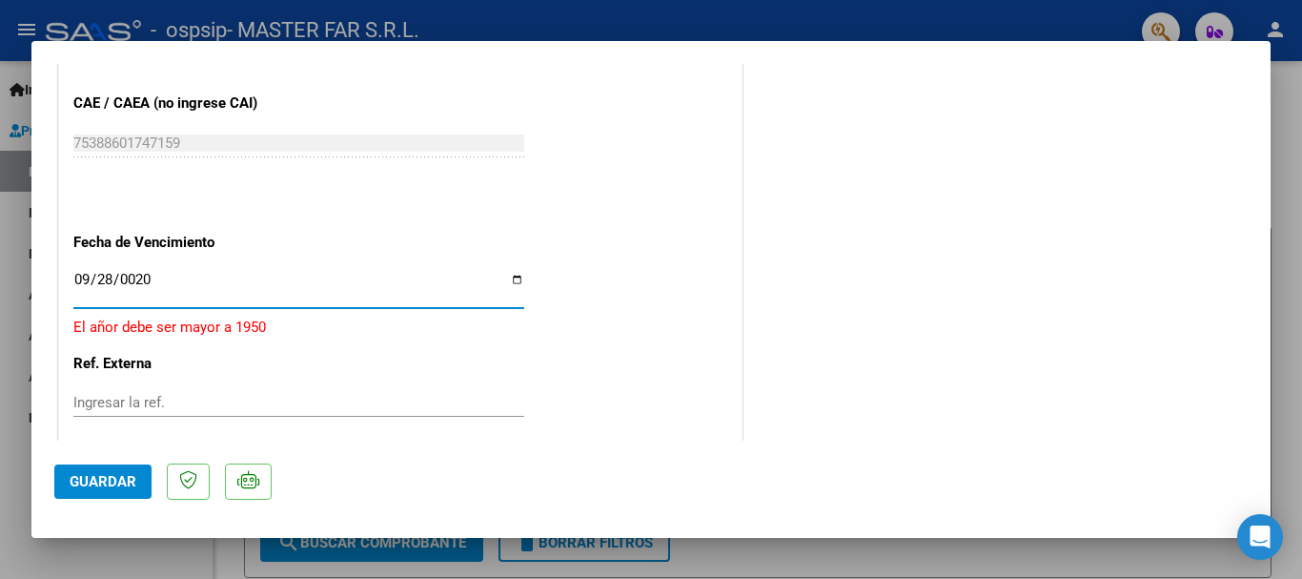
click at [122, 275] on input "0020-09-28" at bounding box center [298, 287] width 451 height 31
type input "2025-09-28"
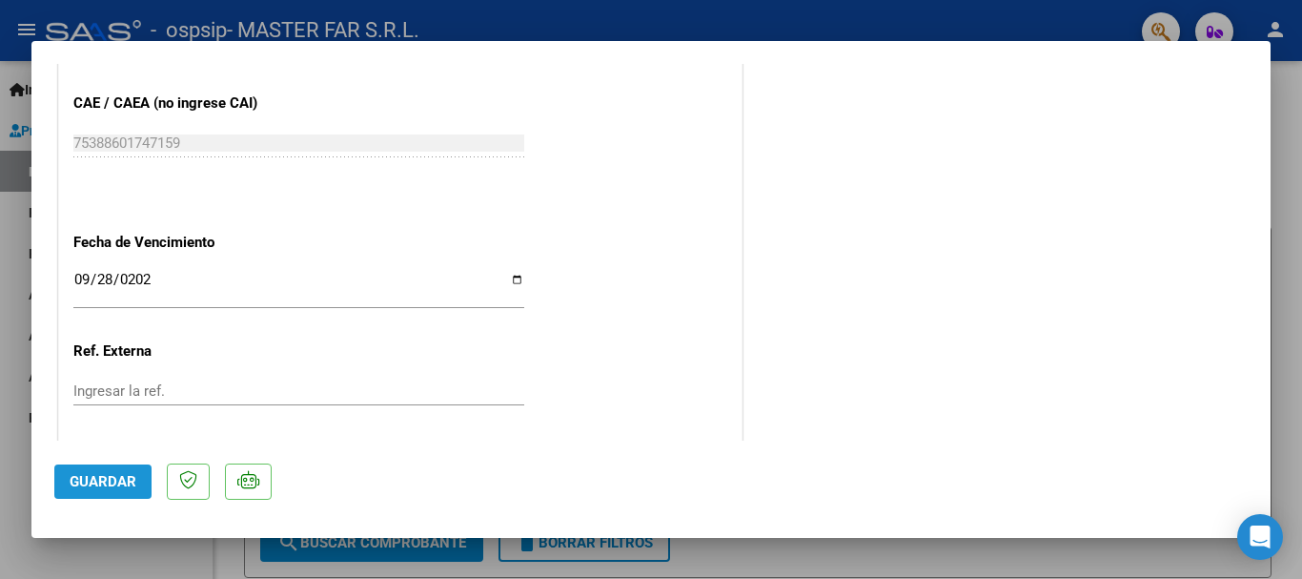
click at [92, 488] on span "Guardar" at bounding box center [103, 481] width 67 height 17
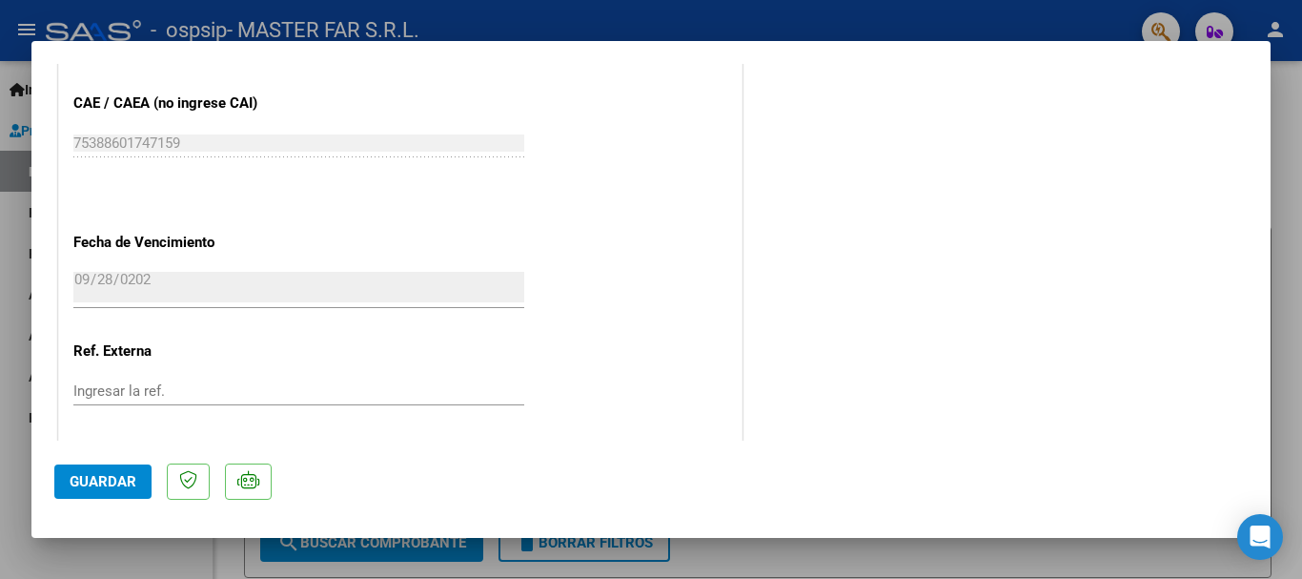
click at [1291, 133] on div at bounding box center [651, 289] width 1302 height 579
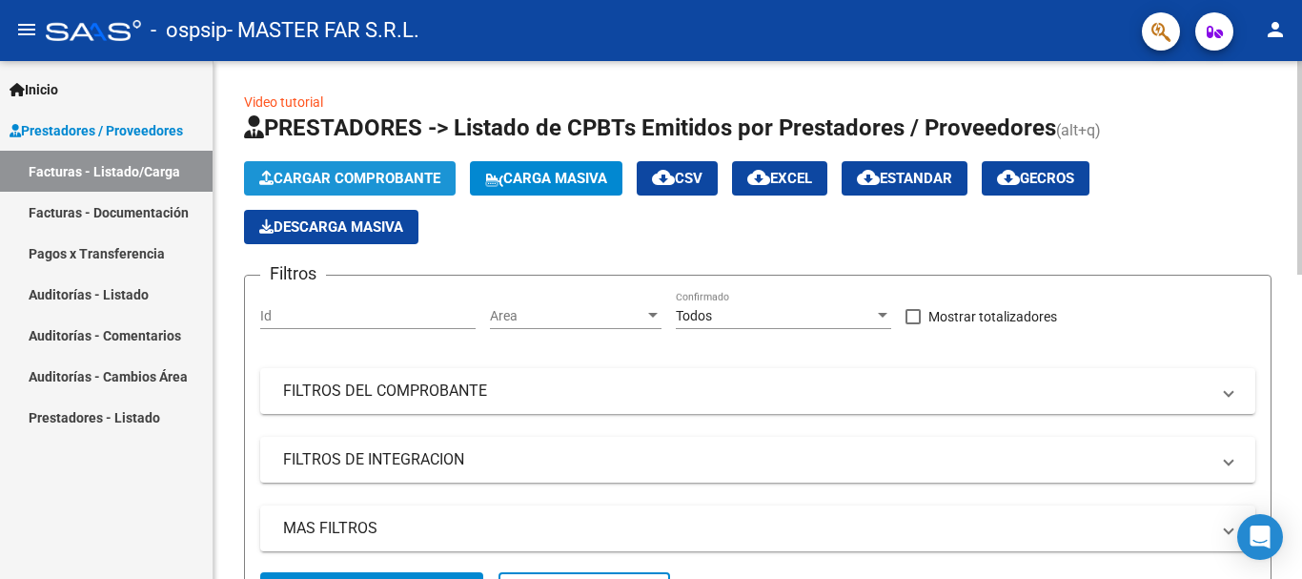
click at [325, 181] on span "Cargar Comprobante" at bounding box center [349, 178] width 181 height 17
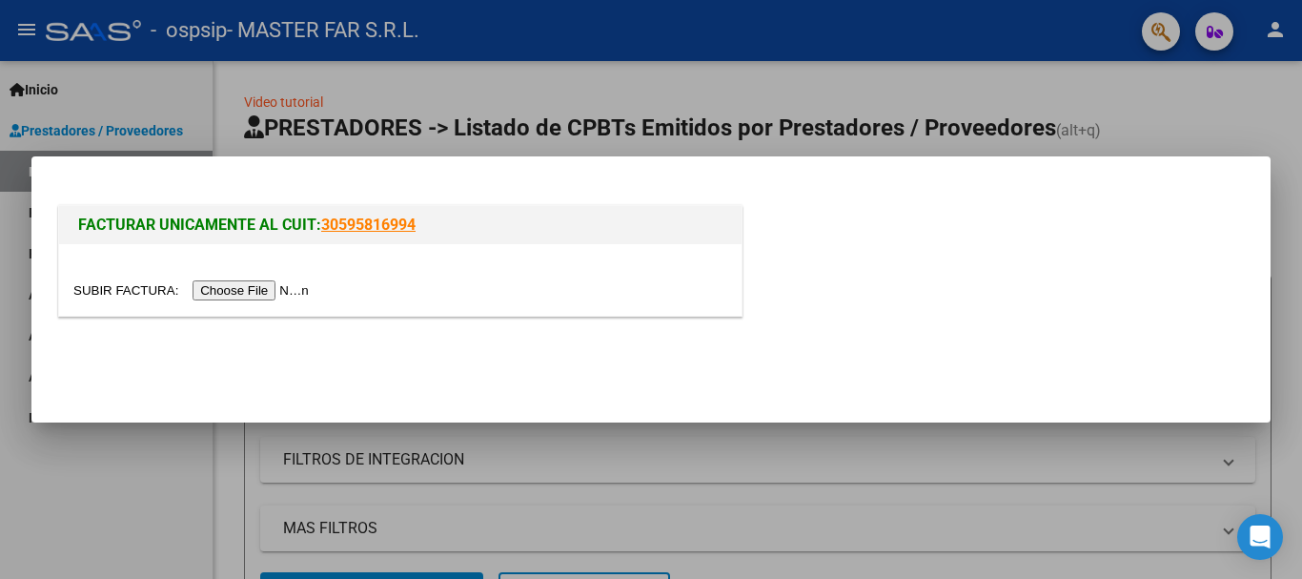
click at [279, 293] on input "file" at bounding box center [193, 290] width 241 height 20
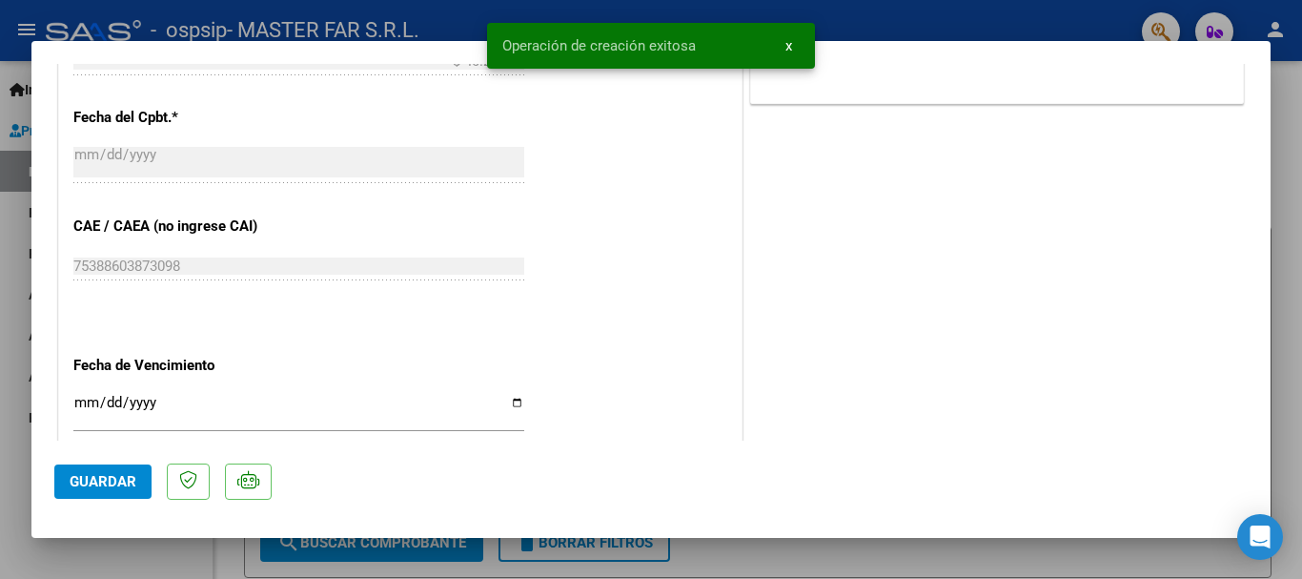
scroll to position [1144, 0]
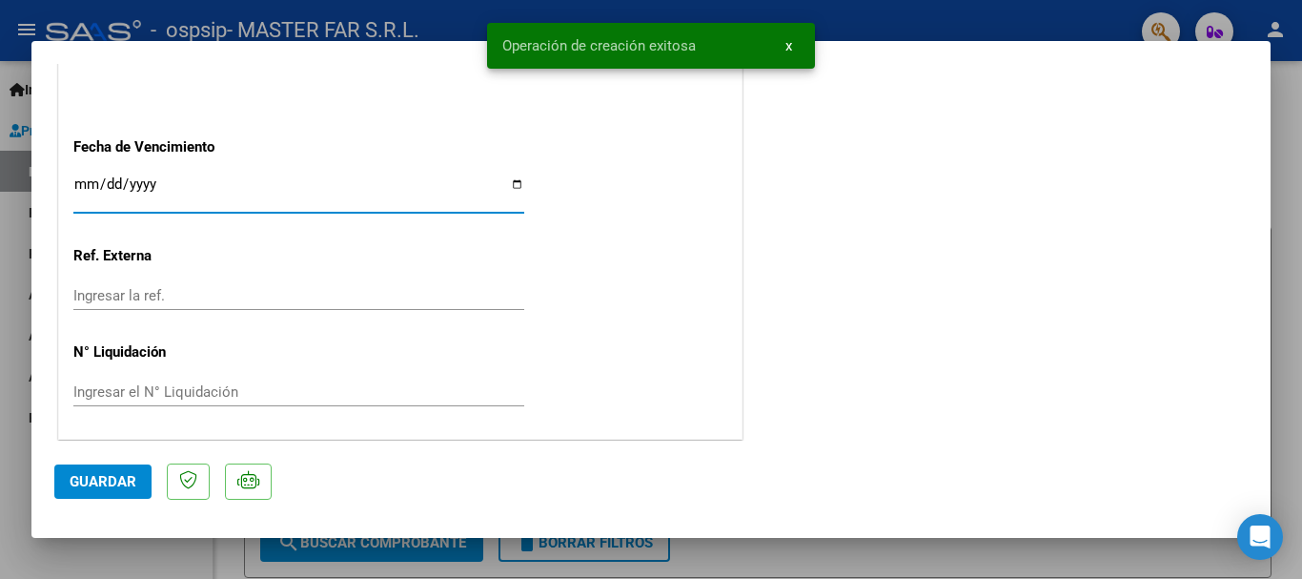
click at [219, 188] on input "Ingresar la fecha" at bounding box center [298, 191] width 451 height 31
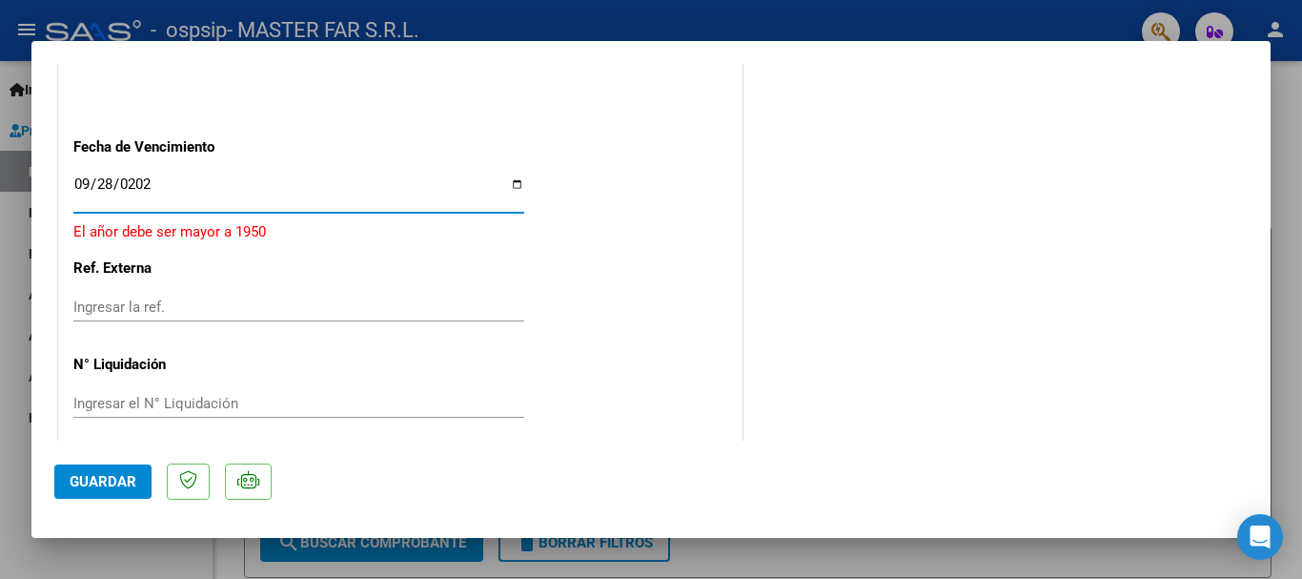
type input "2025-09-28"
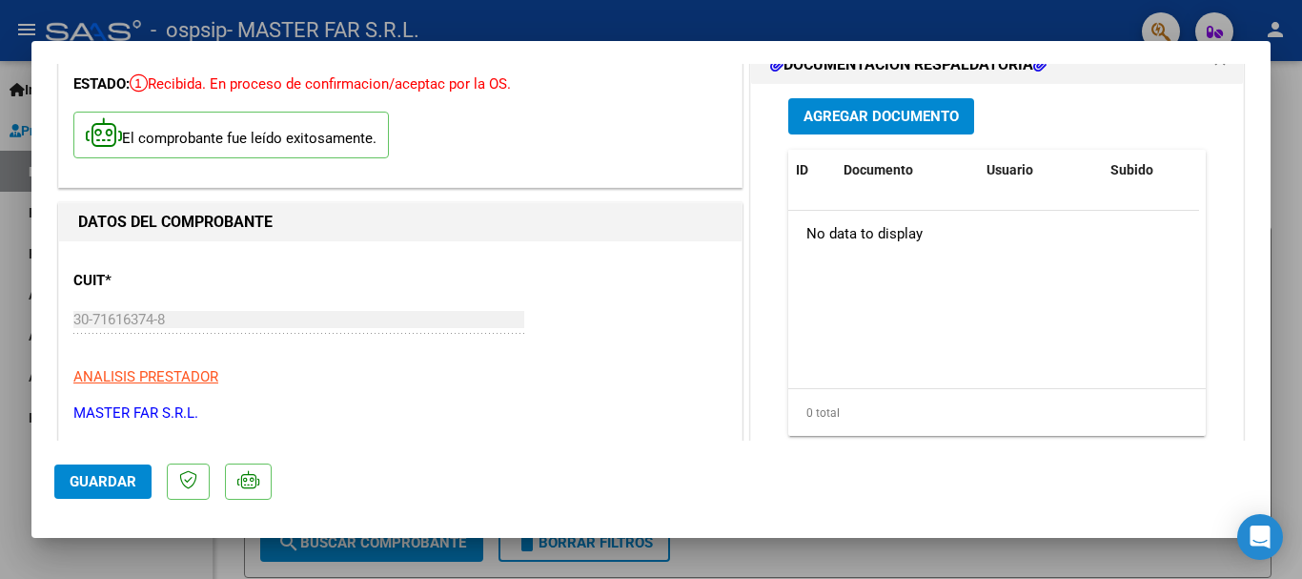
scroll to position [95, 0]
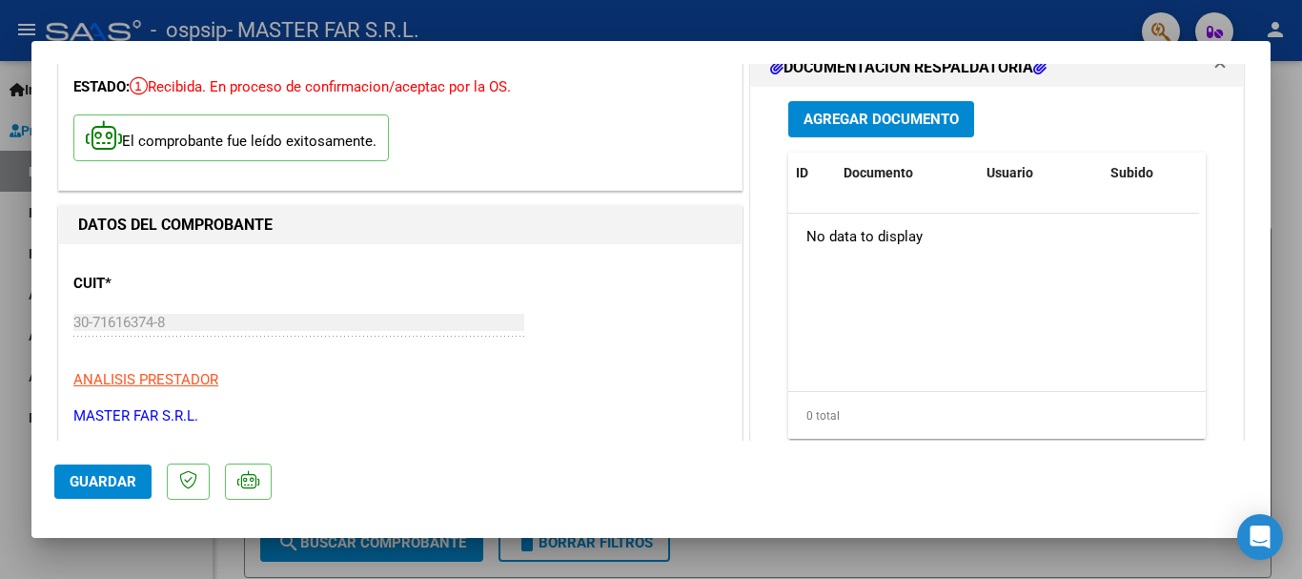
click at [953, 121] on button "Agregar Documento" at bounding box center [882, 118] width 186 height 35
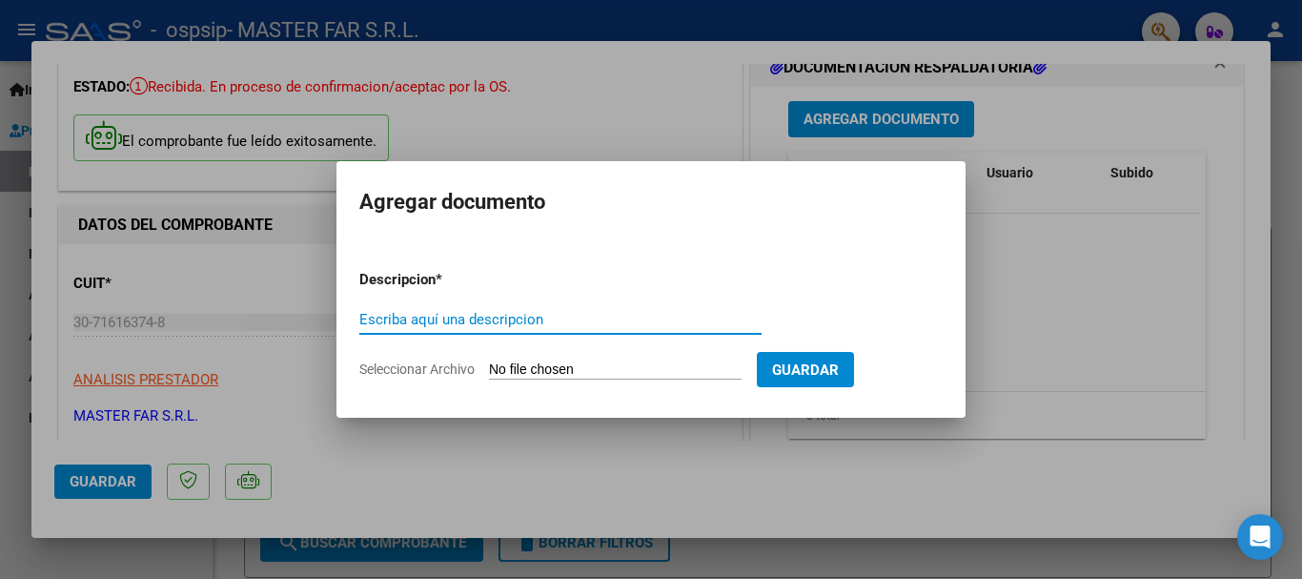
click at [656, 325] on input "Escriba aquí una descripcion" at bounding box center [560, 319] width 402 height 17
paste input "EXPEDIENTE FC-140-SEGURIDAD"
type input "EXPEDIENTE FC-140-SEGURIDAD"
click at [692, 367] on input "Seleccionar Archivo" at bounding box center [615, 370] width 253 height 18
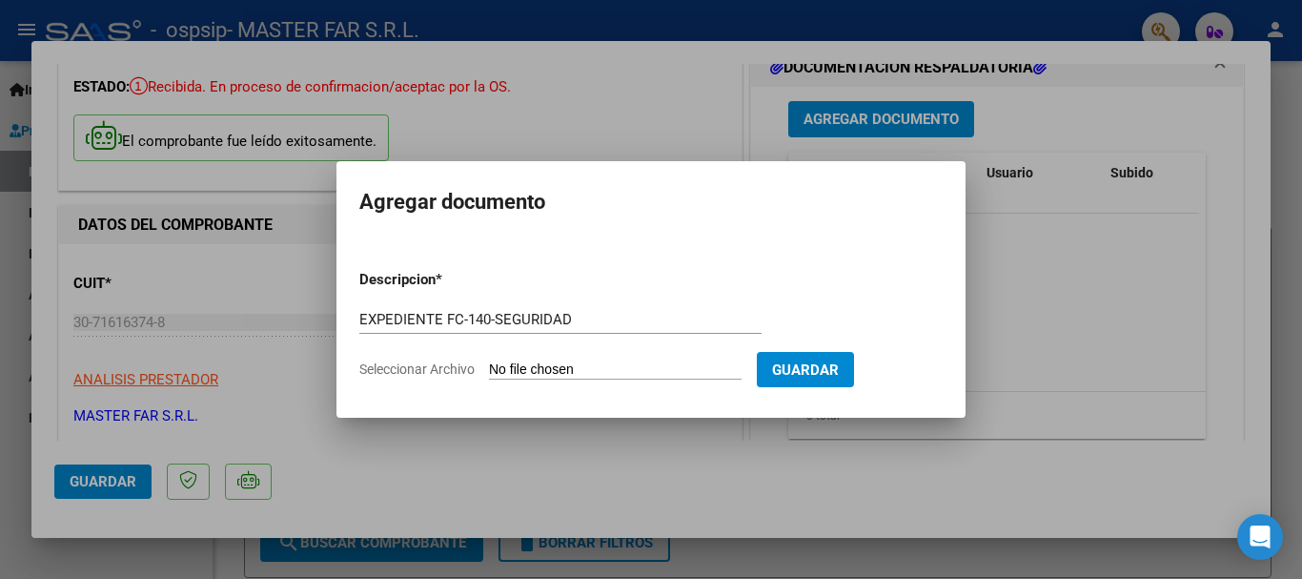
type input "C:\fakepath\EXPEDIENTE FC-144-SEGURIDAD.pdf"
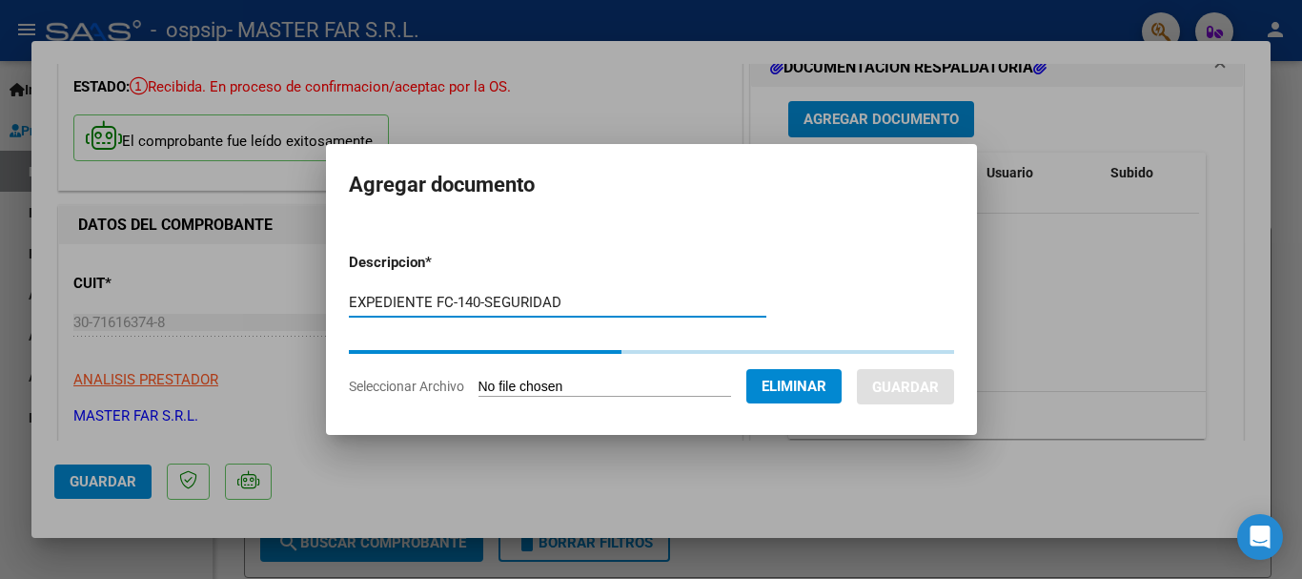
click at [468, 302] on input "EXPEDIENTE FC-140-SEGURIDAD" at bounding box center [558, 302] width 418 height 17
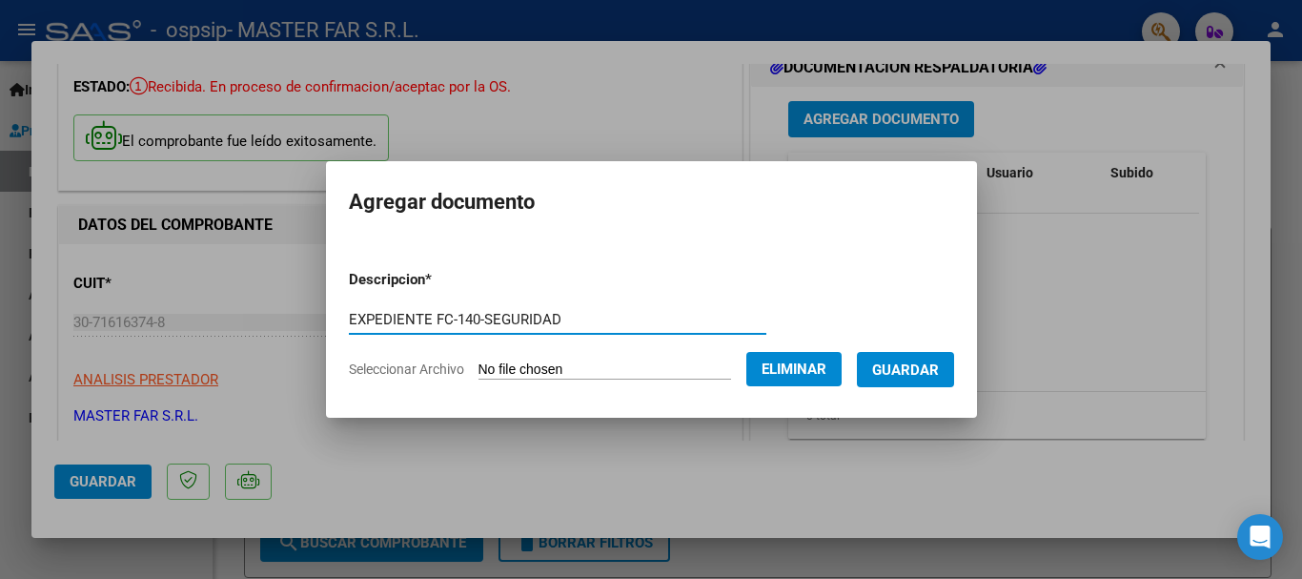
click at [463, 314] on input "EXPEDIENTE FC-140-SEGURIDAD" at bounding box center [558, 319] width 418 height 17
click at [455, 317] on input "EXPEDIENTE FC-140-SEGURIDAD" at bounding box center [558, 319] width 418 height 17
click at [461, 319] on input "EXPEDIENTE FC-140-SEGURIDAD" at bounding box center [558, 319] width 418 height 17
type input "EXPEDIENTE FC-144-SEGURIDAD"
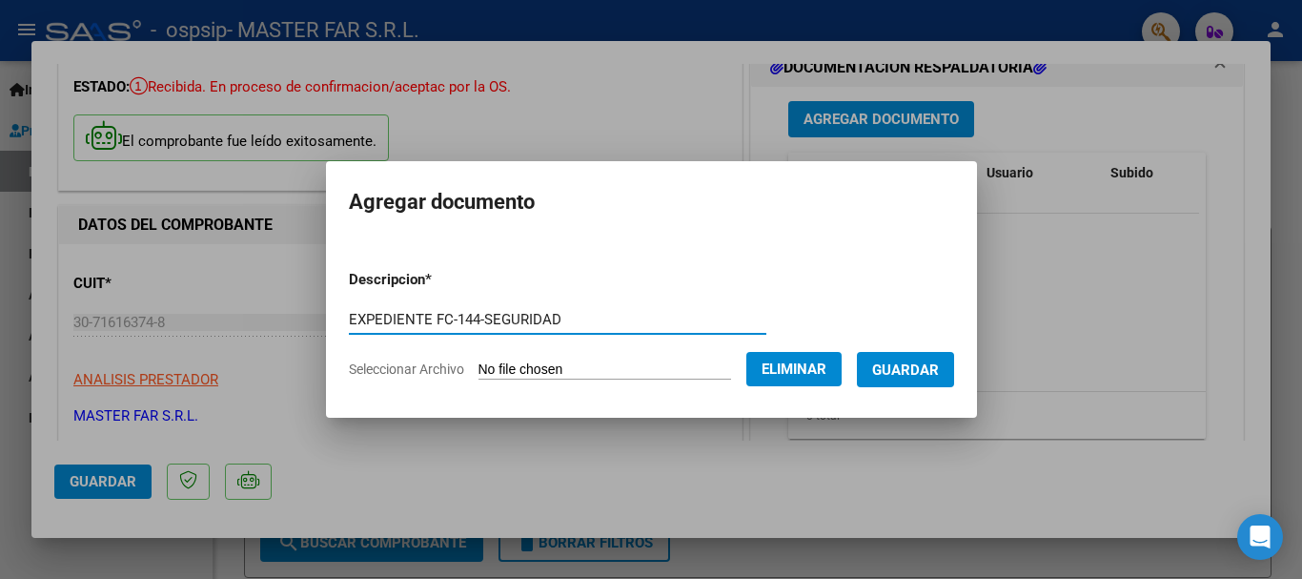
click at [938, 373] on span "Guardar" at bounding box center [905, 369] width 67 height 17
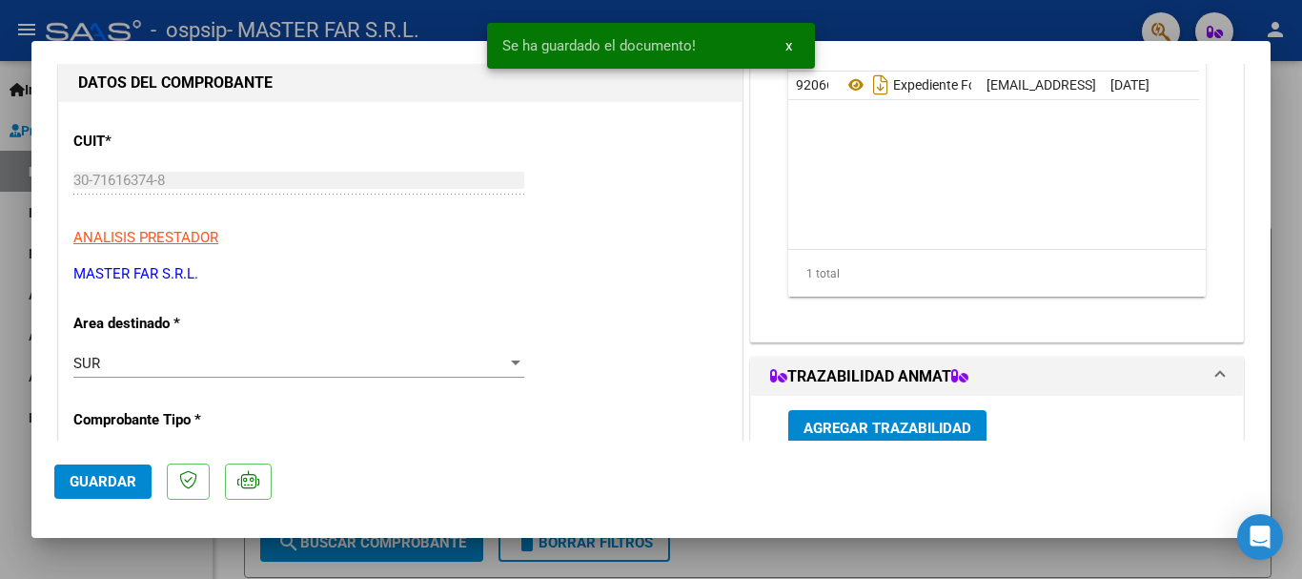
scroll to position [477, 0]
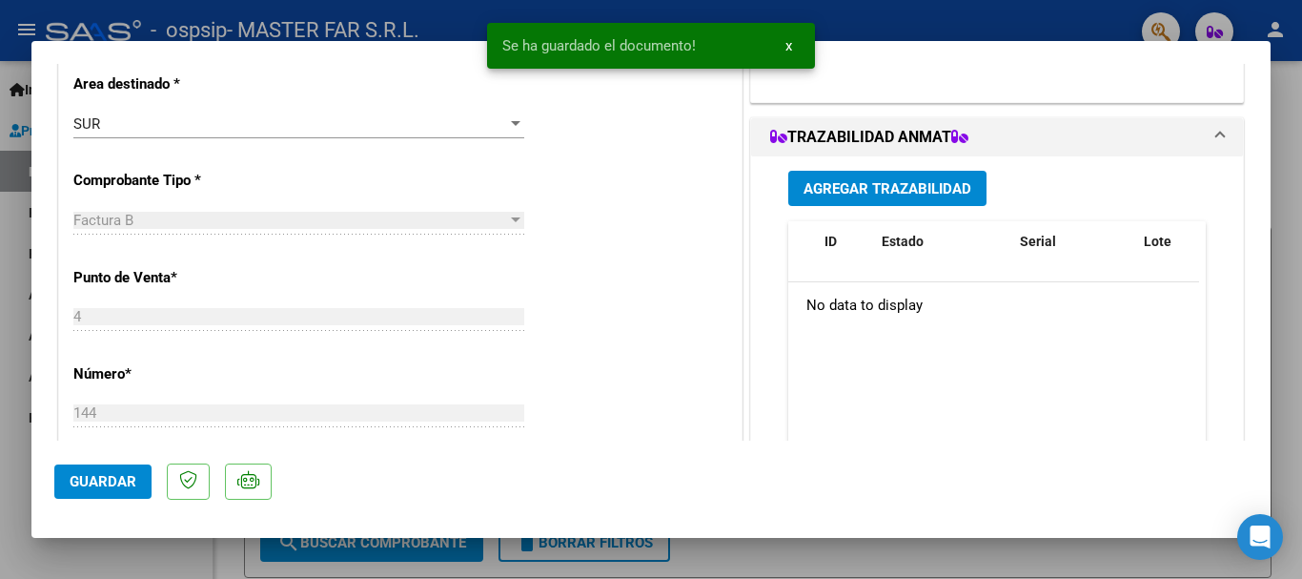
click at [895, 186] on span "Agregar Trazabilidad" at bounding box center [888, 188] width 168 height 17
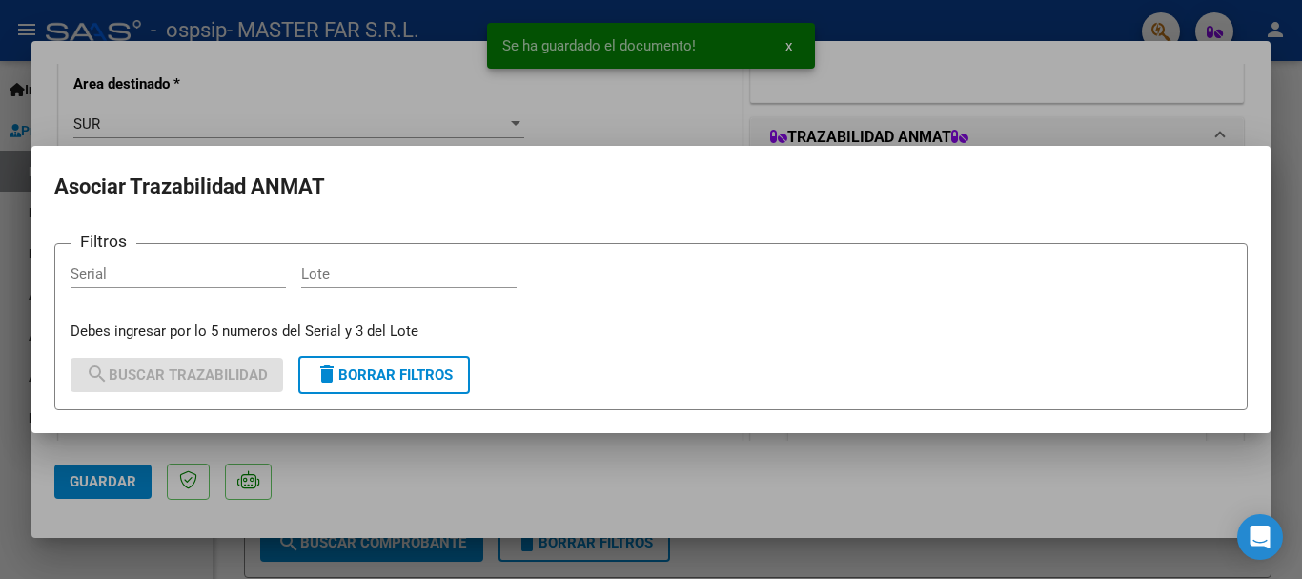
click at [167, 284] on div "Serial" at bounding box center [178, 273] width 215 height 29
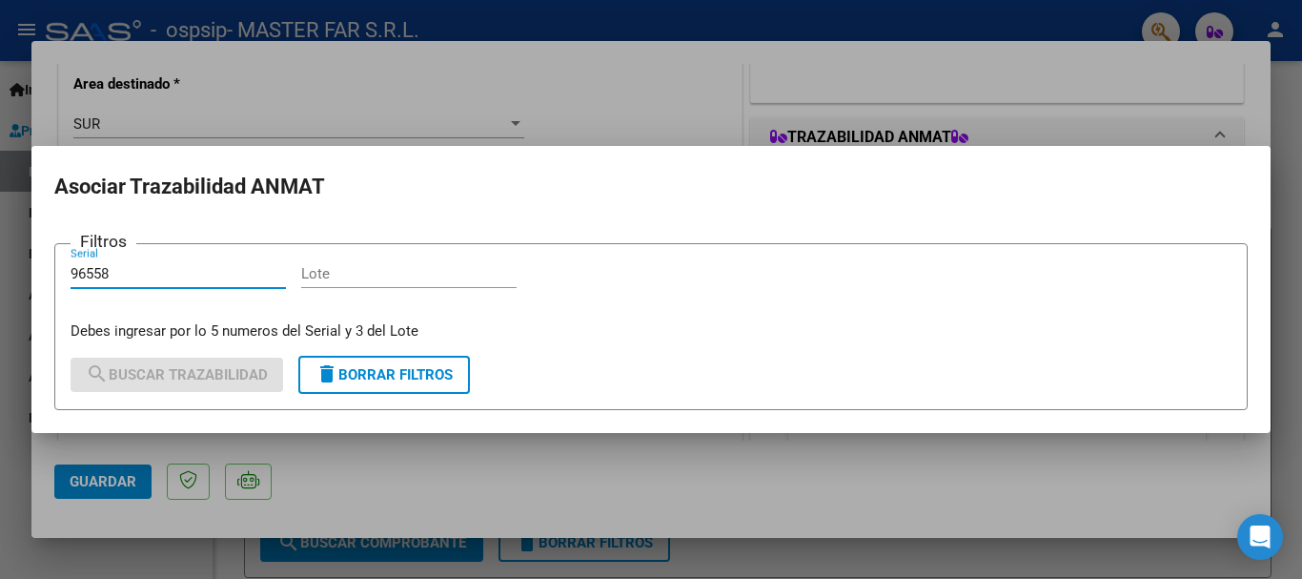
type input "96558"
click at [337, 278] on input "Lote" at bounding box center [408, 273] width 215 height 17
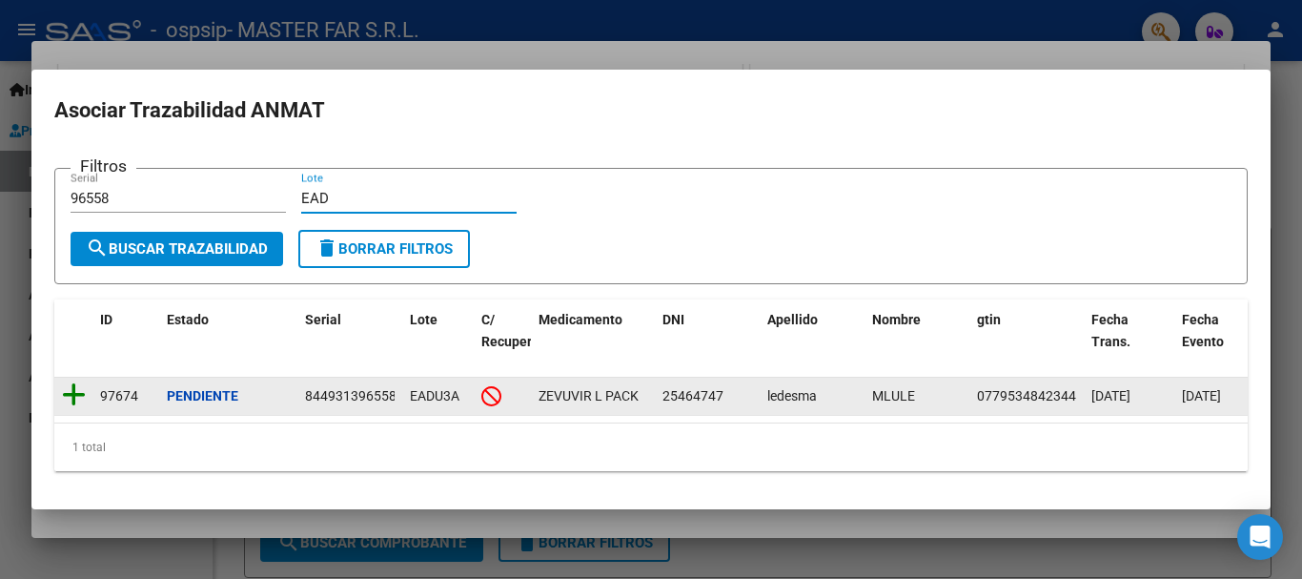
type input "EAD"
click at [70, 392] on icon at bounding box center [74, 394] width 24 height 27
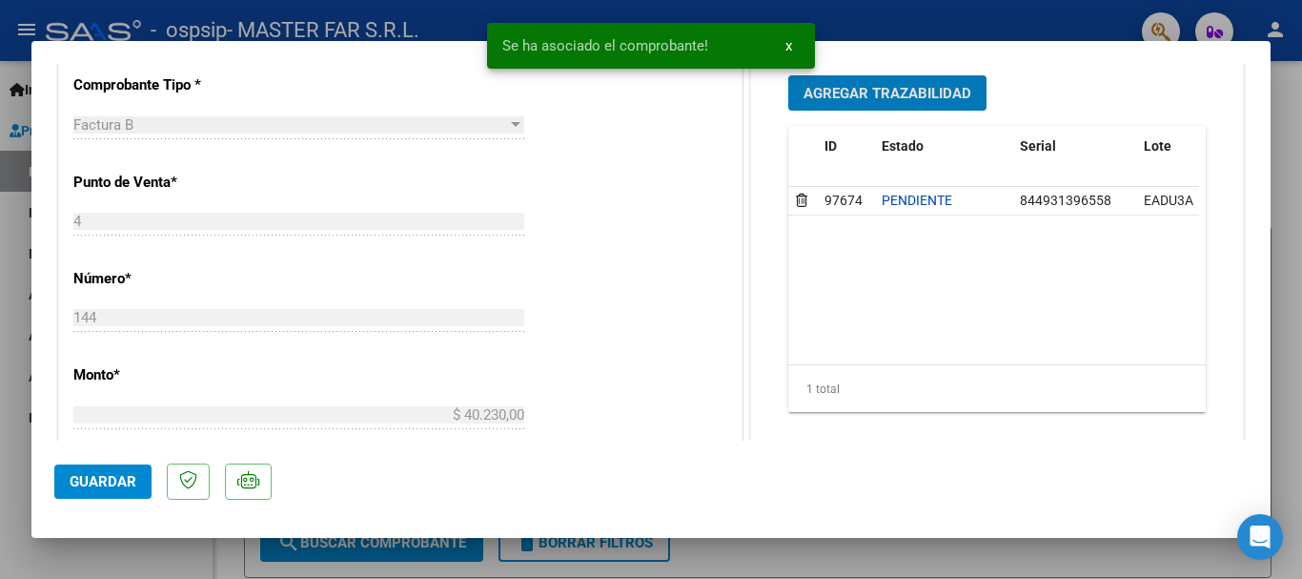
scroll to position [667, 0]
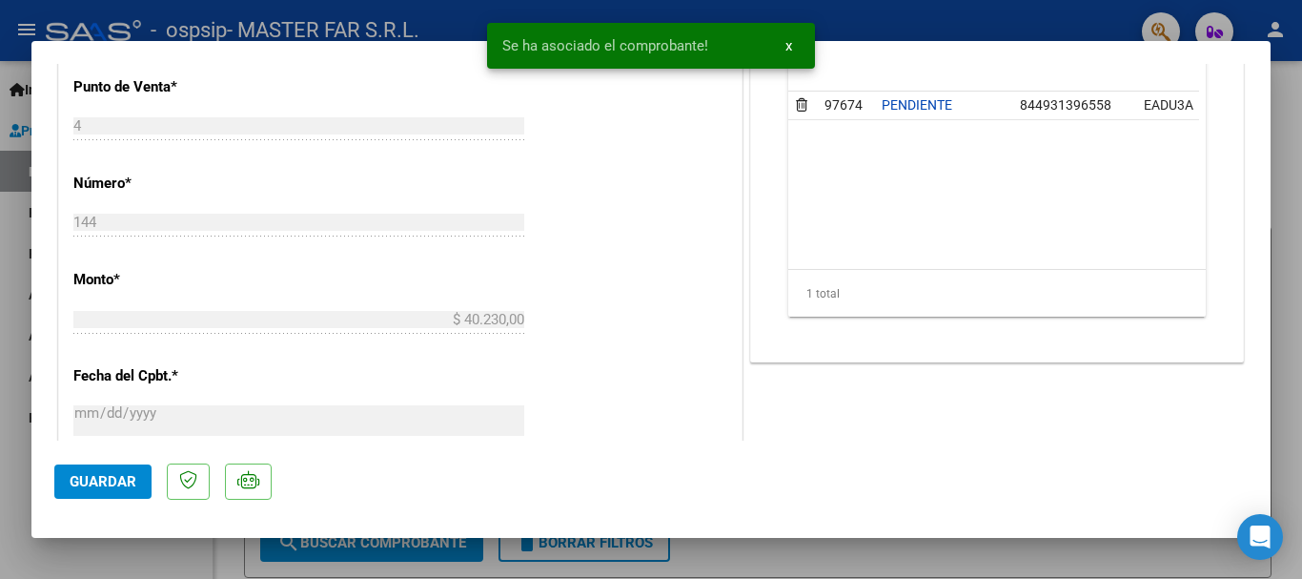
click at [101, 487] on span "Guardar" at bounding box center [103, 481] width 67 height 17
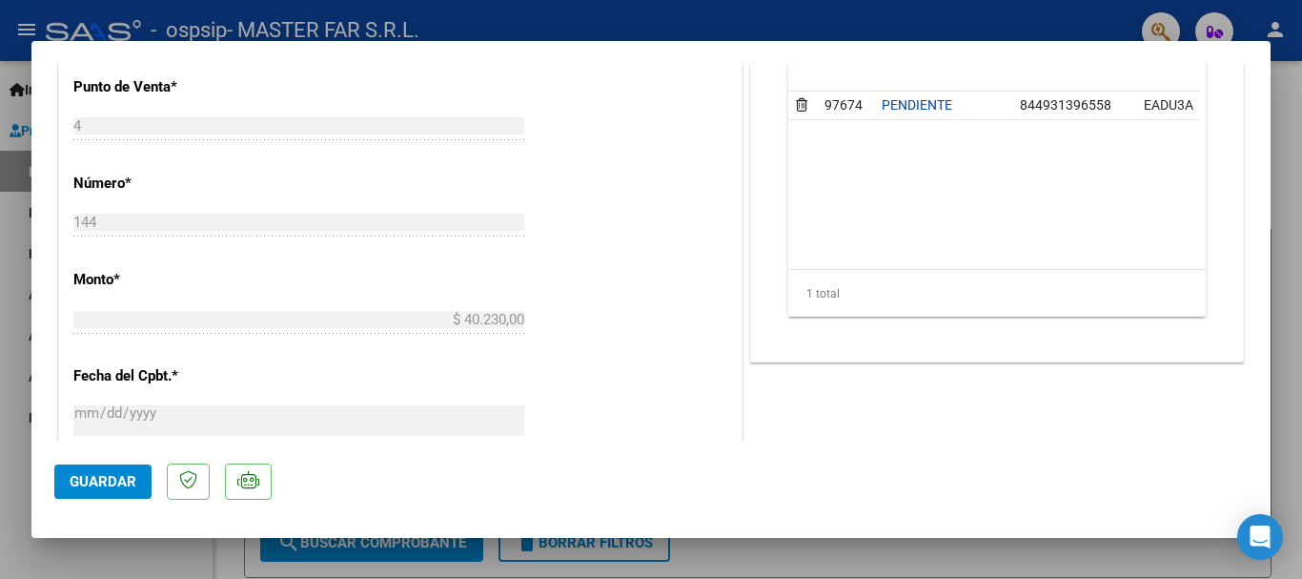
click at [1302, 122] on div at bounding box center [651, 289] width 1302 height 579
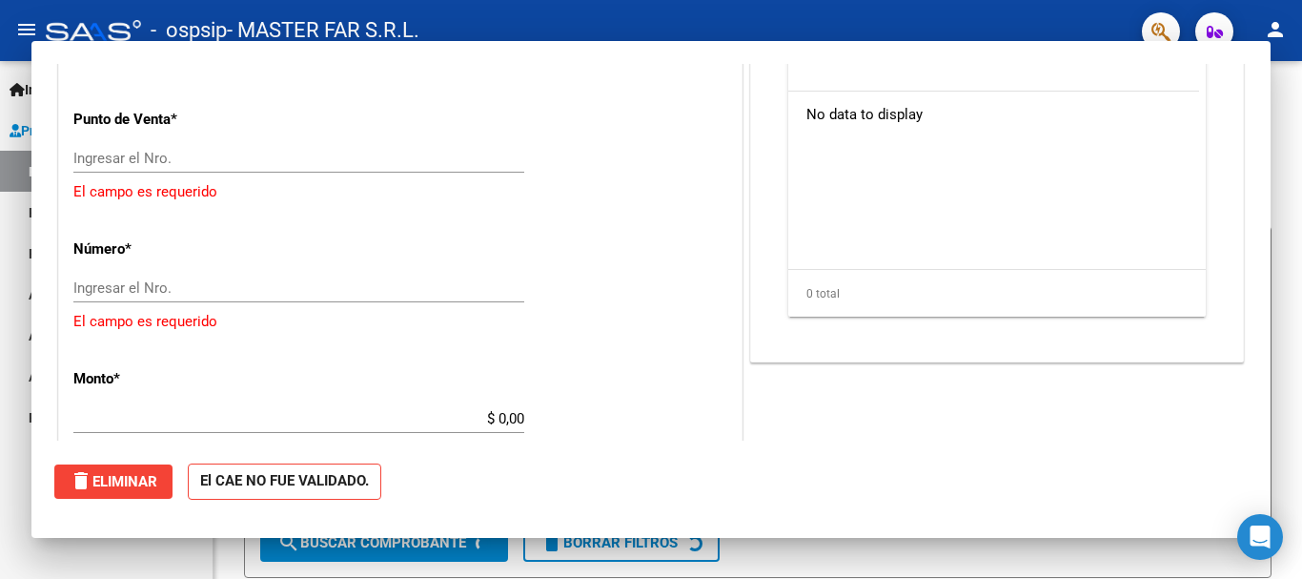
scroll to position [0, 0]
